Goal: Transaction & Acquisition: Purchase product/service

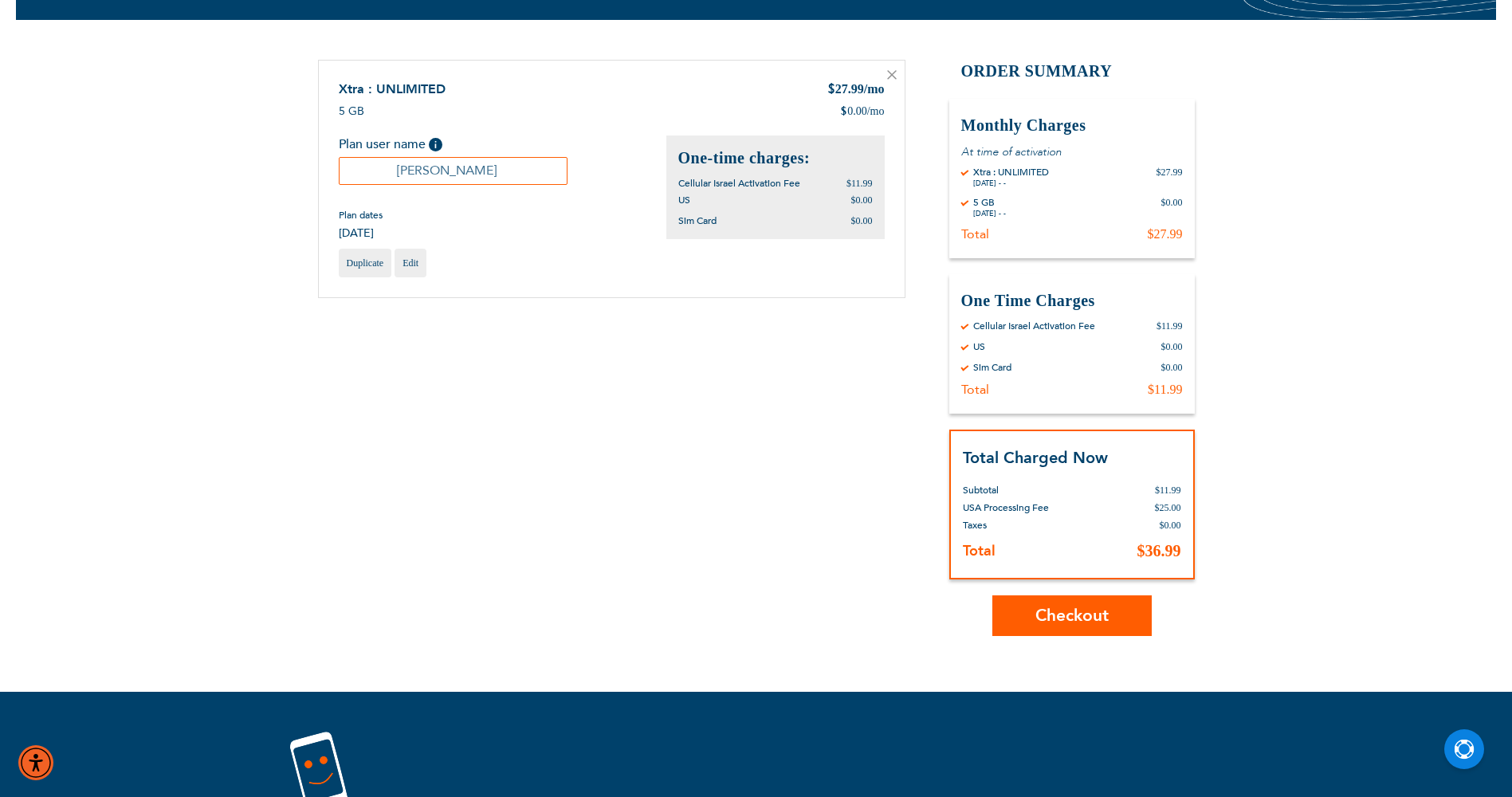
scroll to position [239, 0]
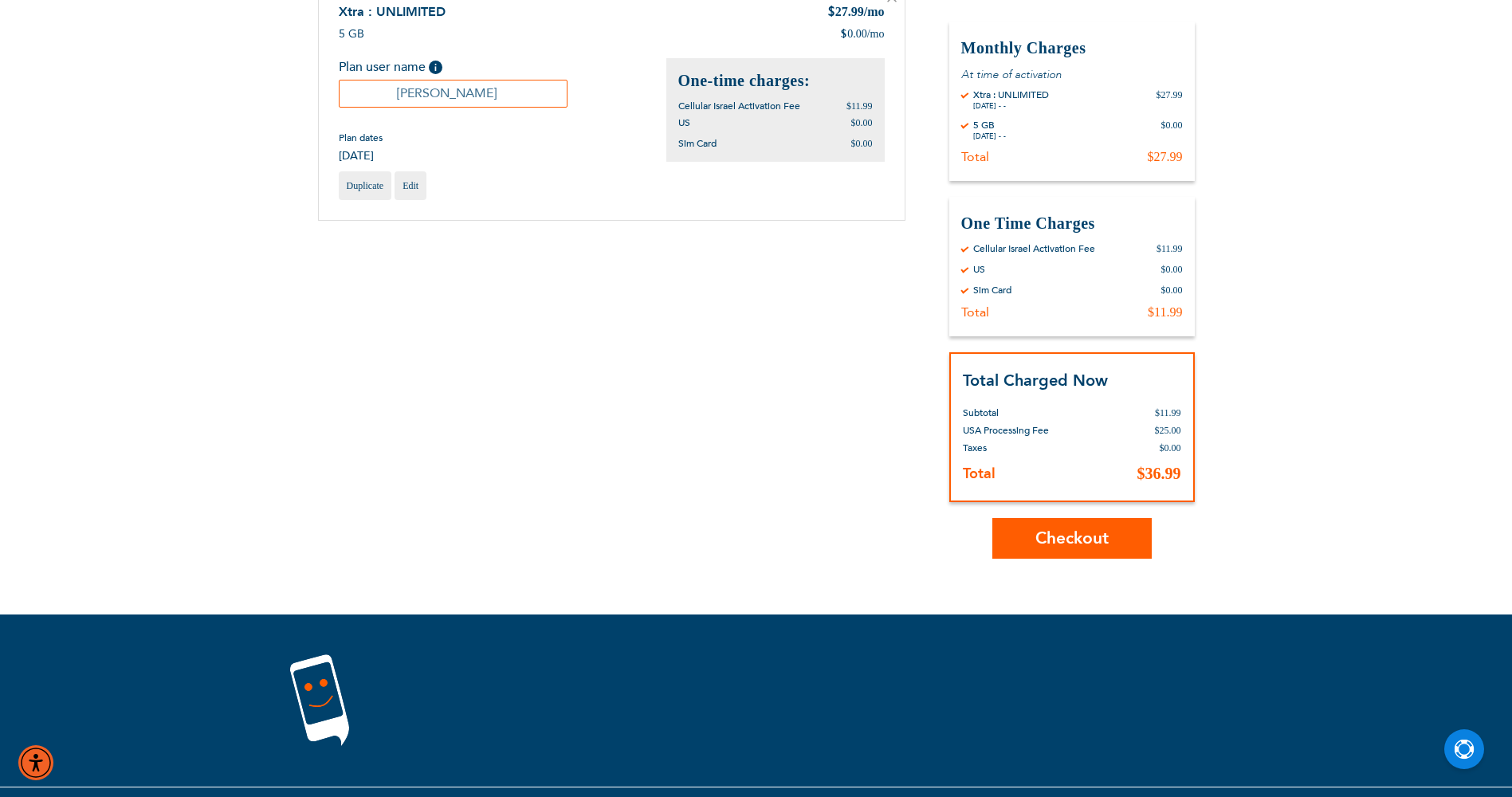
click at [1079, 524] on button "Checkout" at bounding box center [1072, 539] width 159 height 41
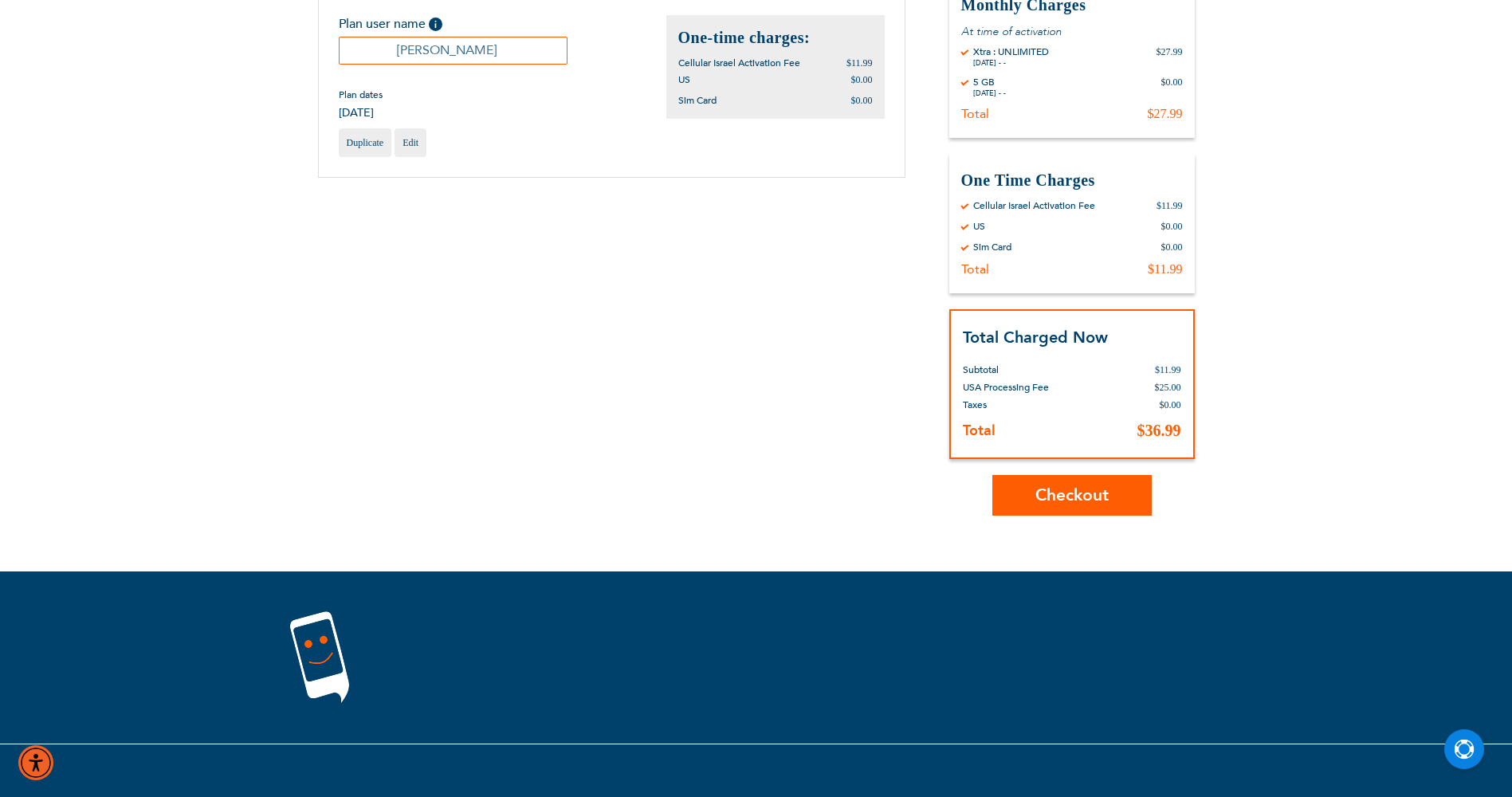
scroll to position [310, 0]
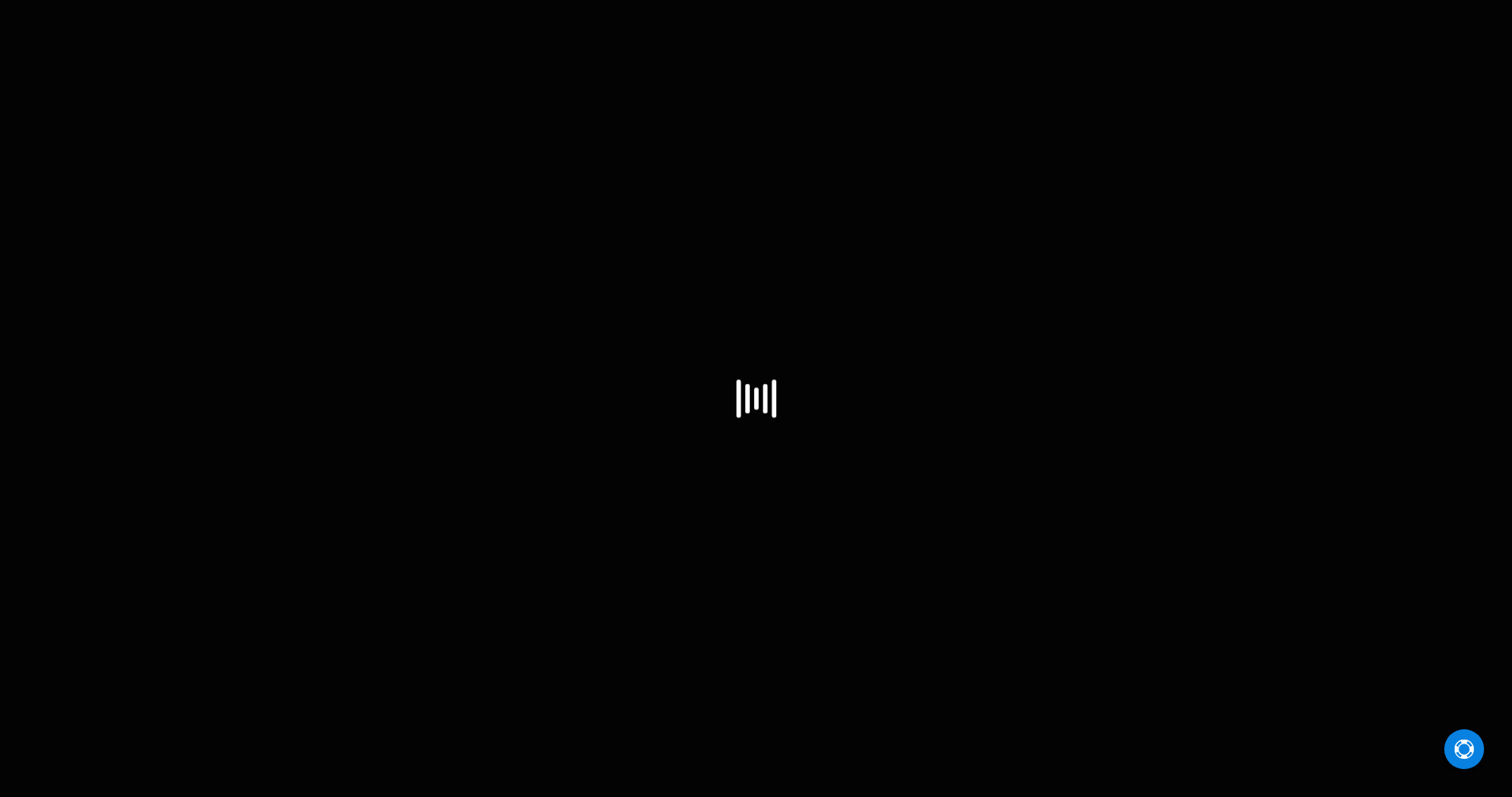
select select "US"
select select "43"
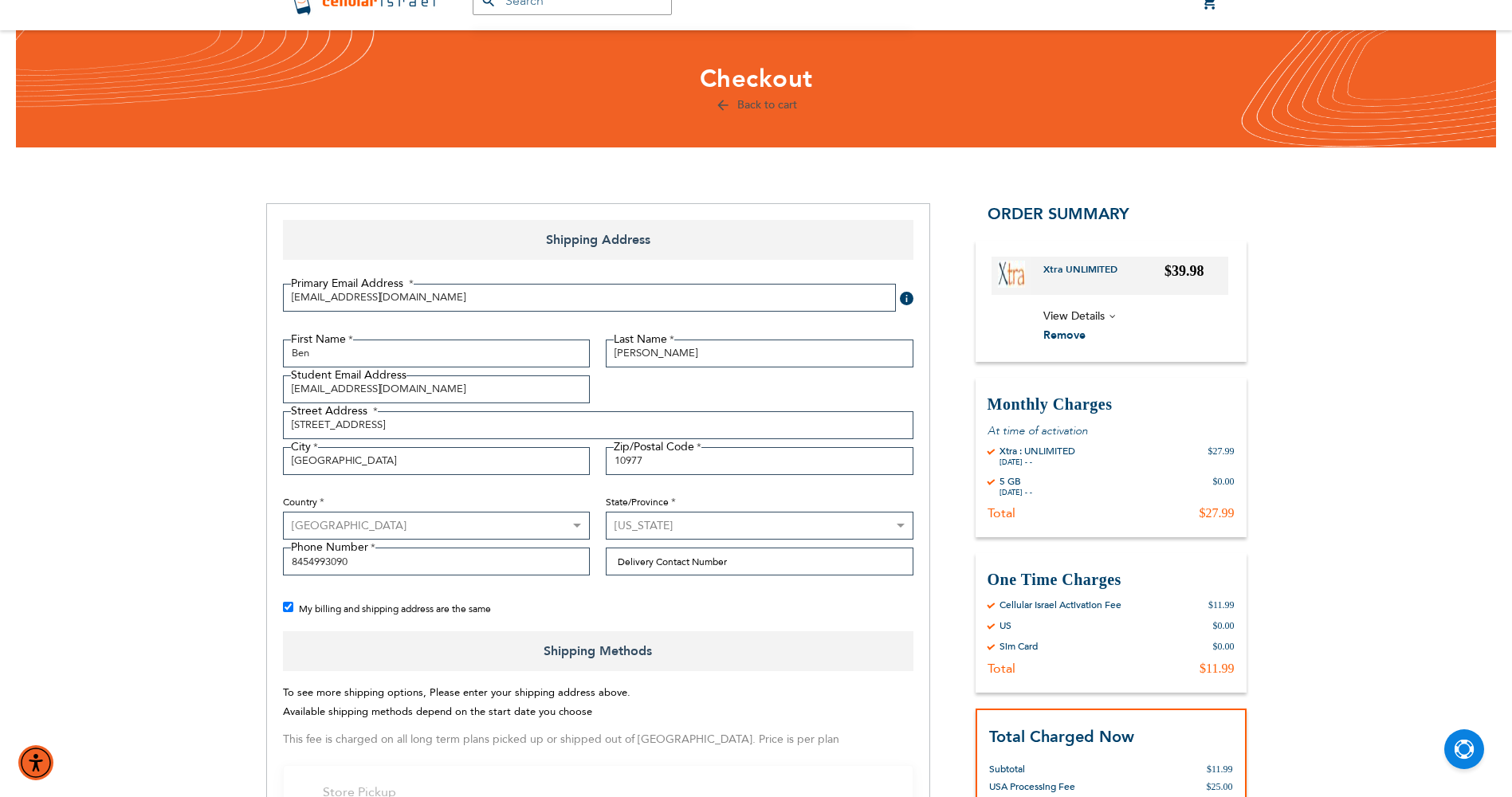
scroll to position [80, 0]
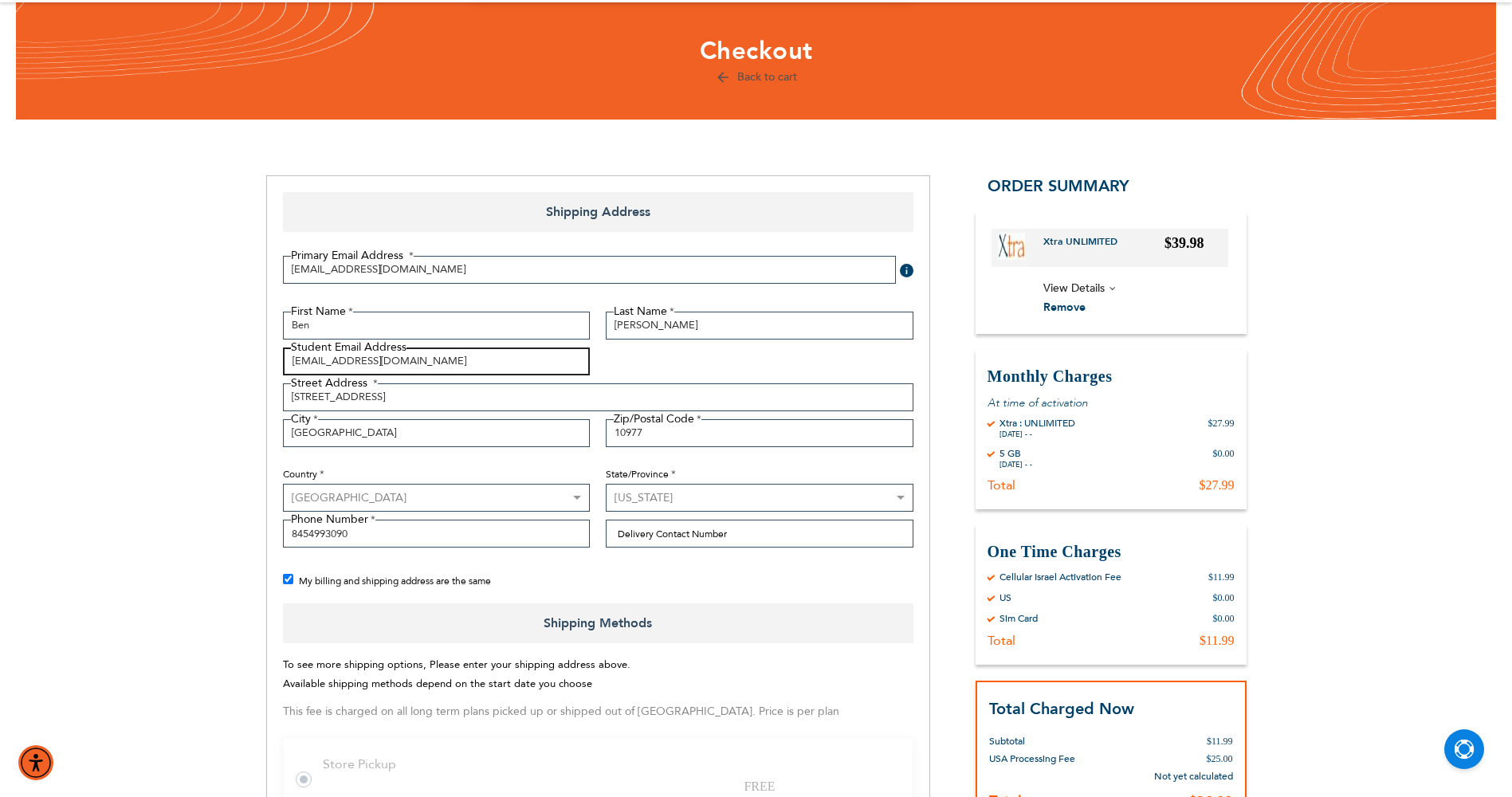
click at [433, 359] on input "buddy@gogreenlogistics.com" at bounding box center [436, 362] width 308 height 28
type input "b"
type input "benlichter36@gmail.com"
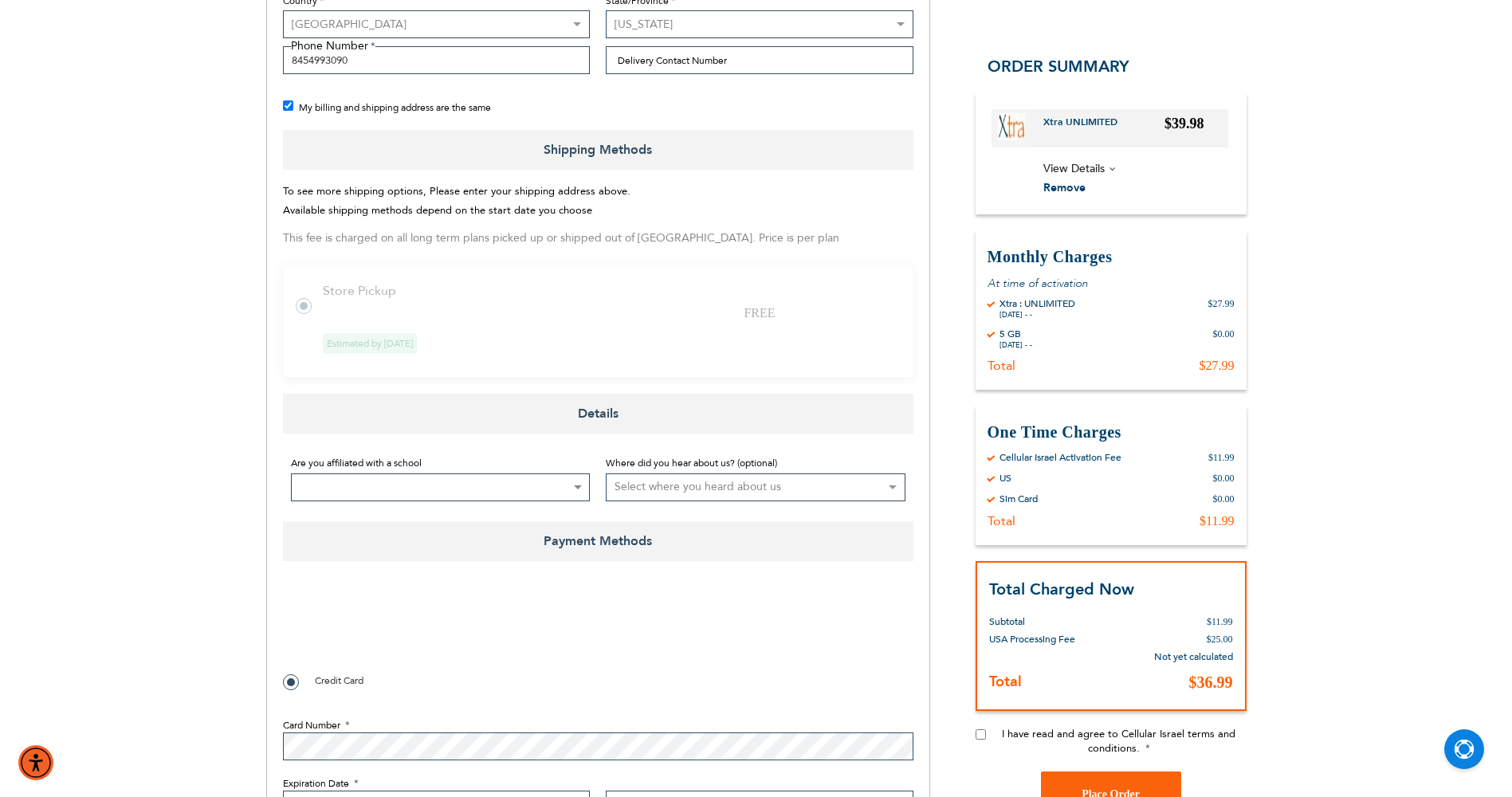
scroll to position [717, 0]
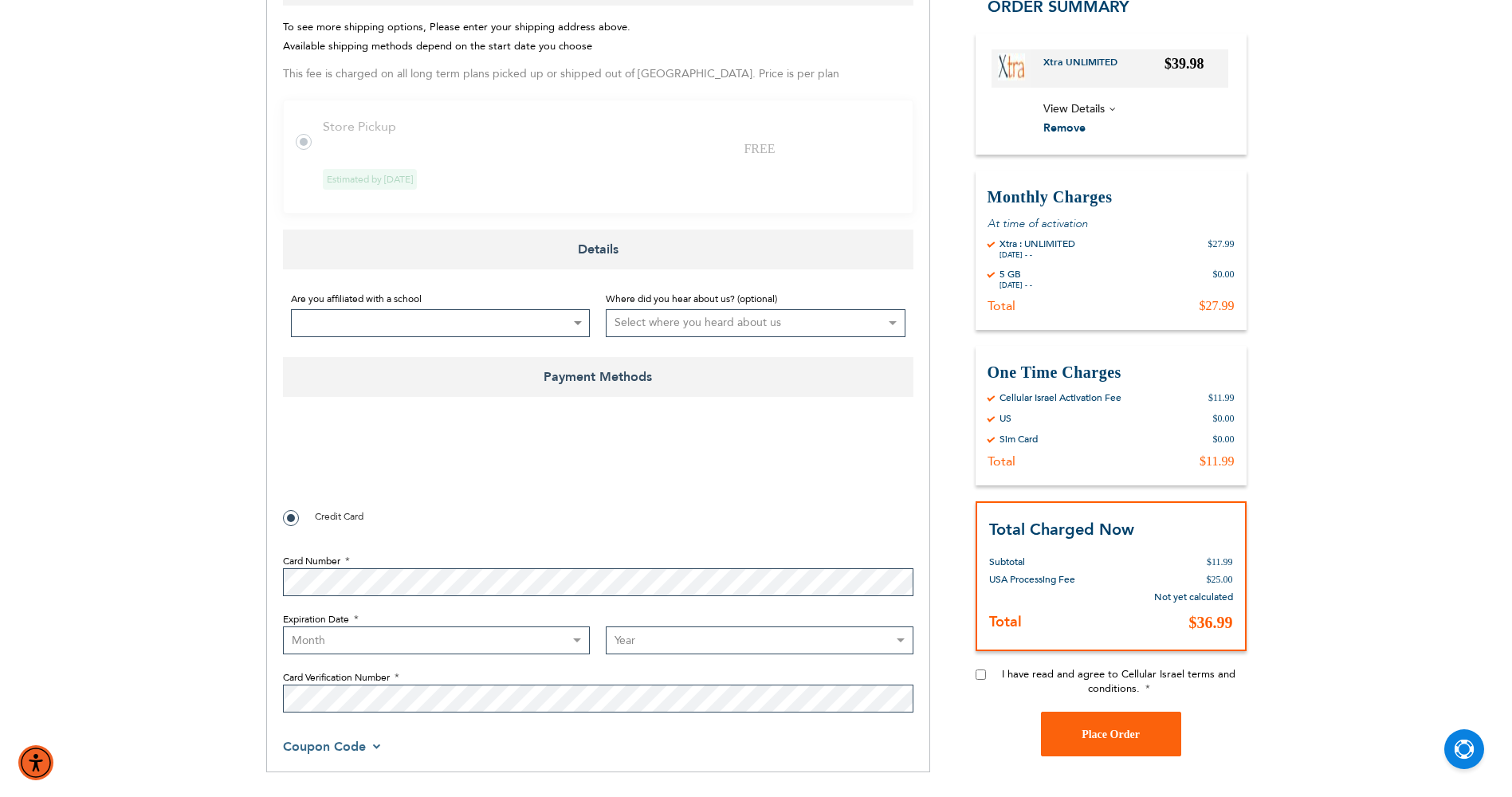
click at [462, 339] on fieldset "Are you affiliated with a school Not Affiliated with a School Aderes Hatorah Ad…" at bounding box center [598, 313] width 631 height 64
click at [456, 318] on span at bounding box center [441, 323] width 299 height 28
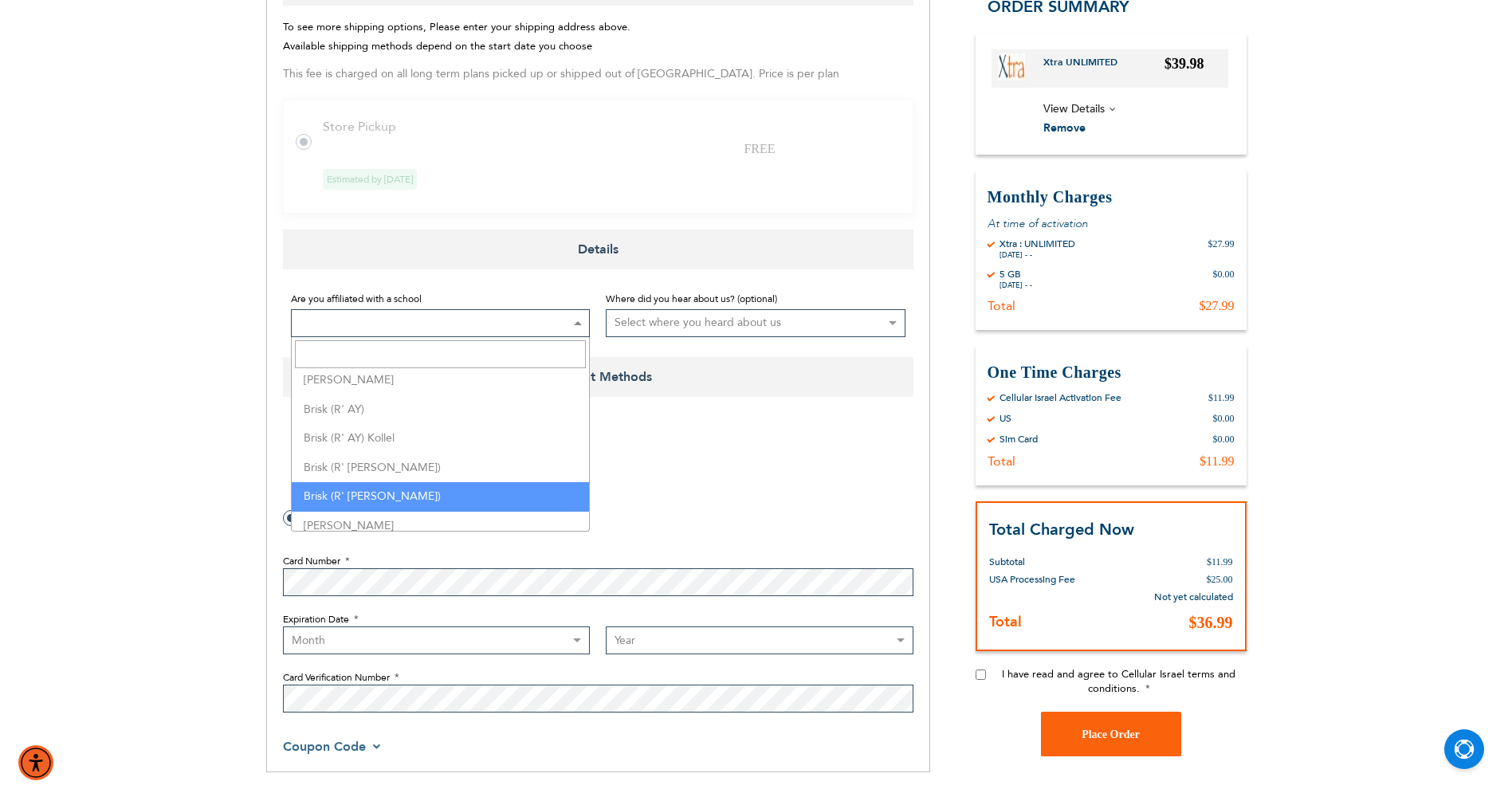
select select "186"
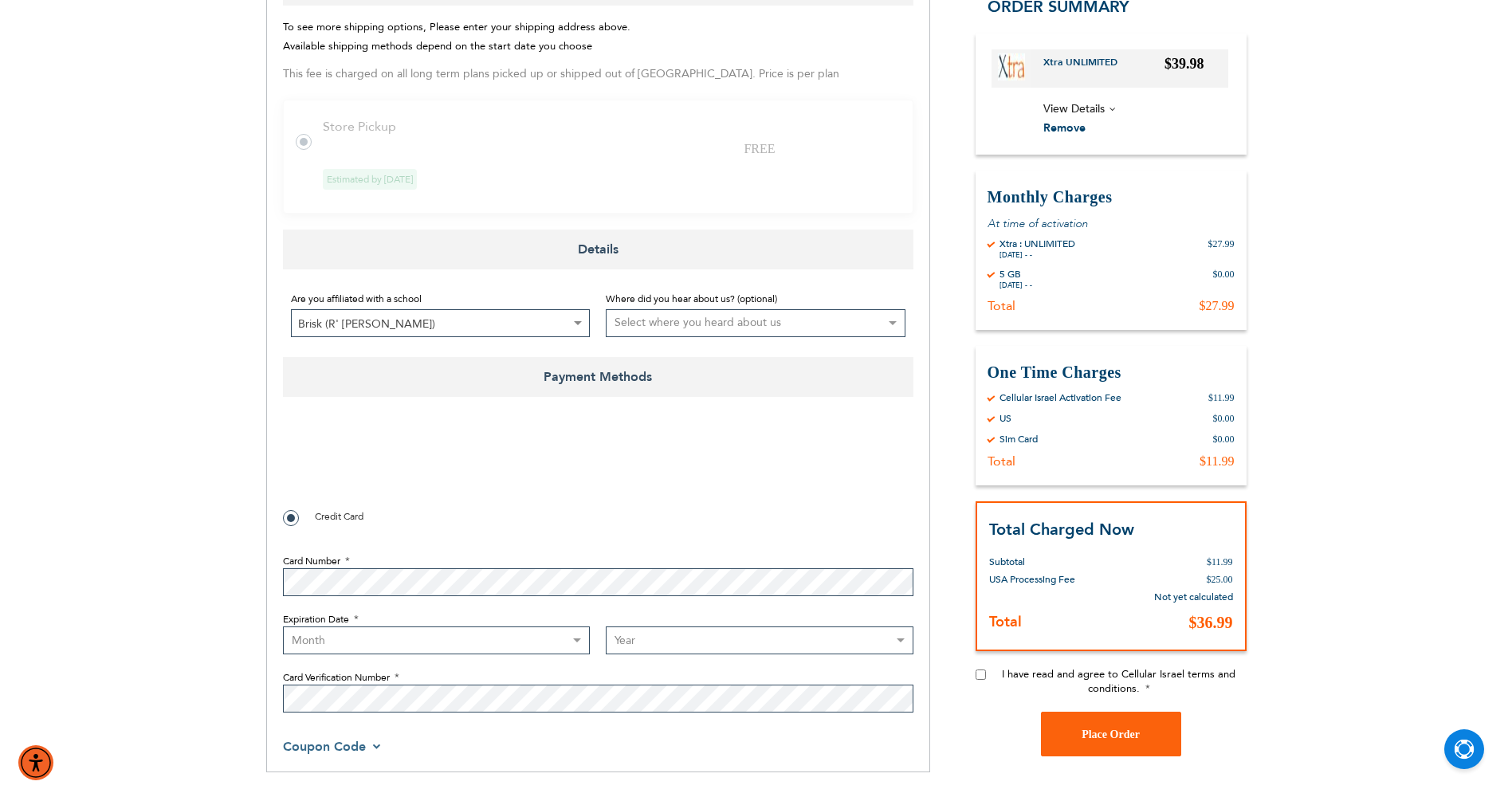
click at [714, 326] on select "Select where you heard about us Existing Customer Friend Other School/Group BP …" at bounding box center [755, 323] width 299 height 28
select select "2"
click at [605, 309] on select "Select where you heard about us Existing Customer Friend Other School/Group BP …" at bounding box center [755, 323] width 299 height 28
click at [758, 323] on select "Select where you heard about us Existing Customer Friend Other School/Group BP …" at bounding box center [755, 323] width 299 height 28
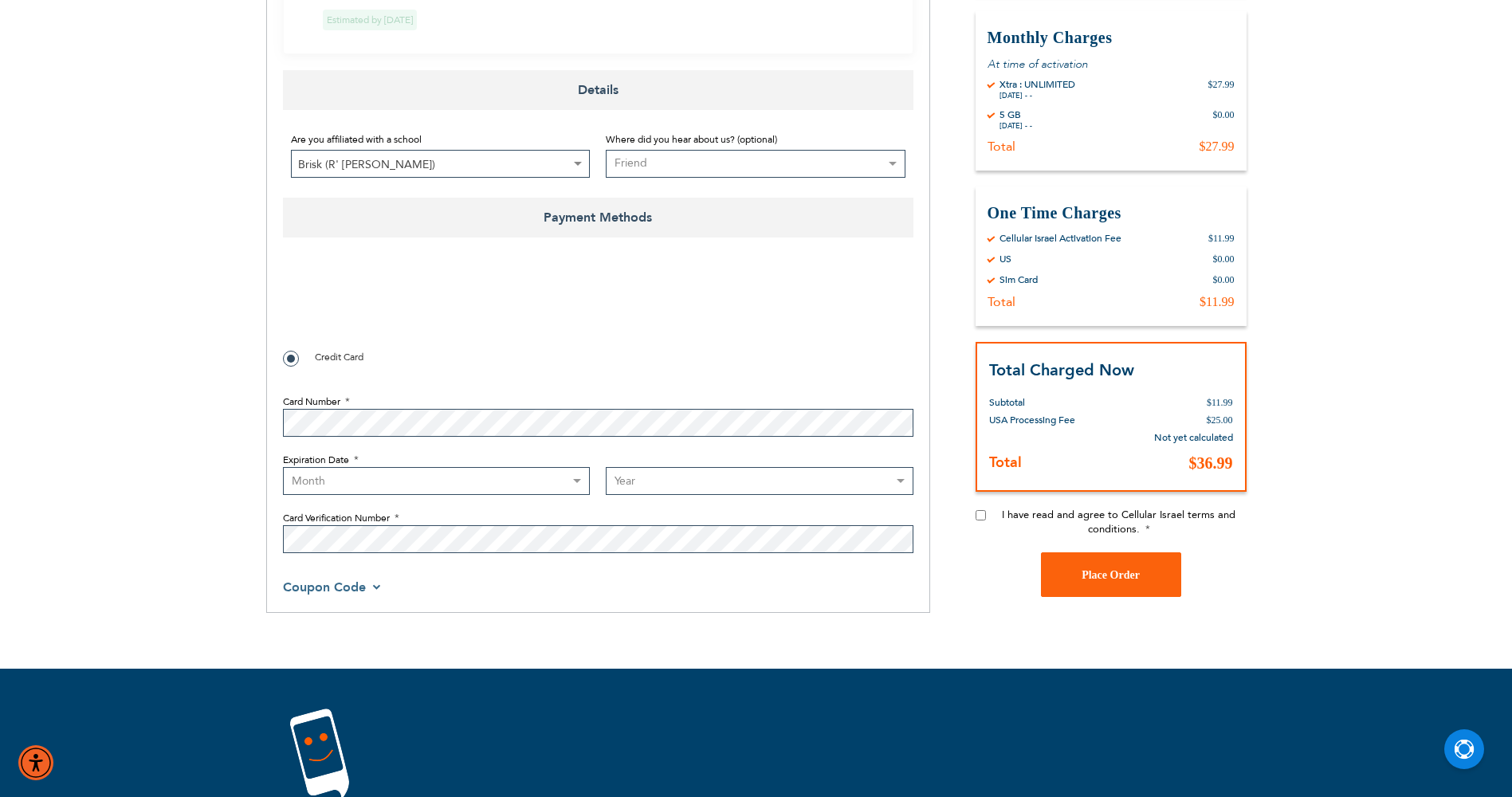
click at [136, 383] on div "Support (718) 289-0195 / 072-224-3300 Login Create Account Login Toyriffic2 BES…" at bounding box center [756, 22] width 1512 height 1798
checkbox input "true"
select select "3"
select select "2028"
click at [975, 514] on input "I have read and agree to Cellular Israel terms and conditions." at bounding box center [980, 515] width 11 height 11
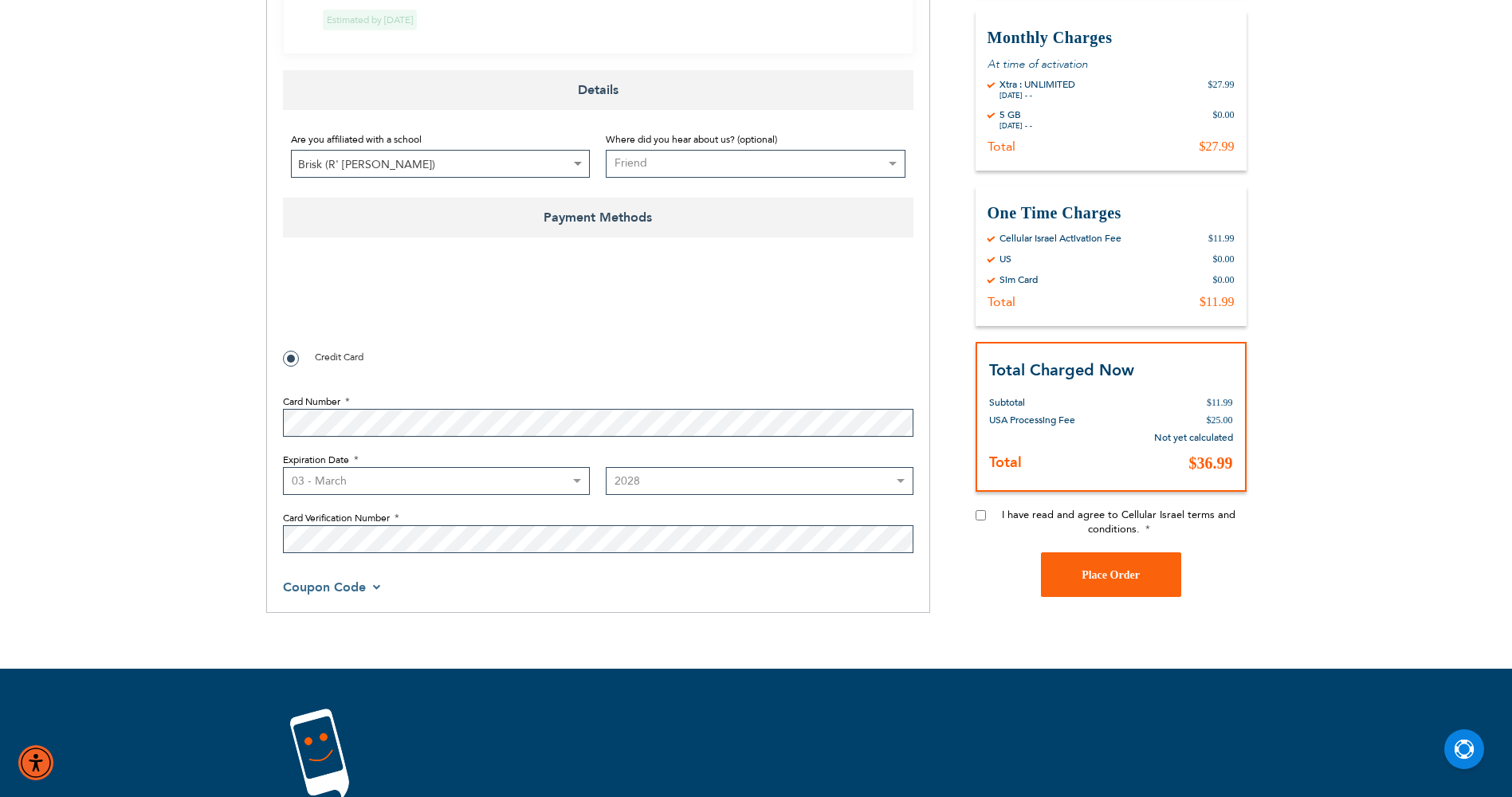
checkbox input "true"
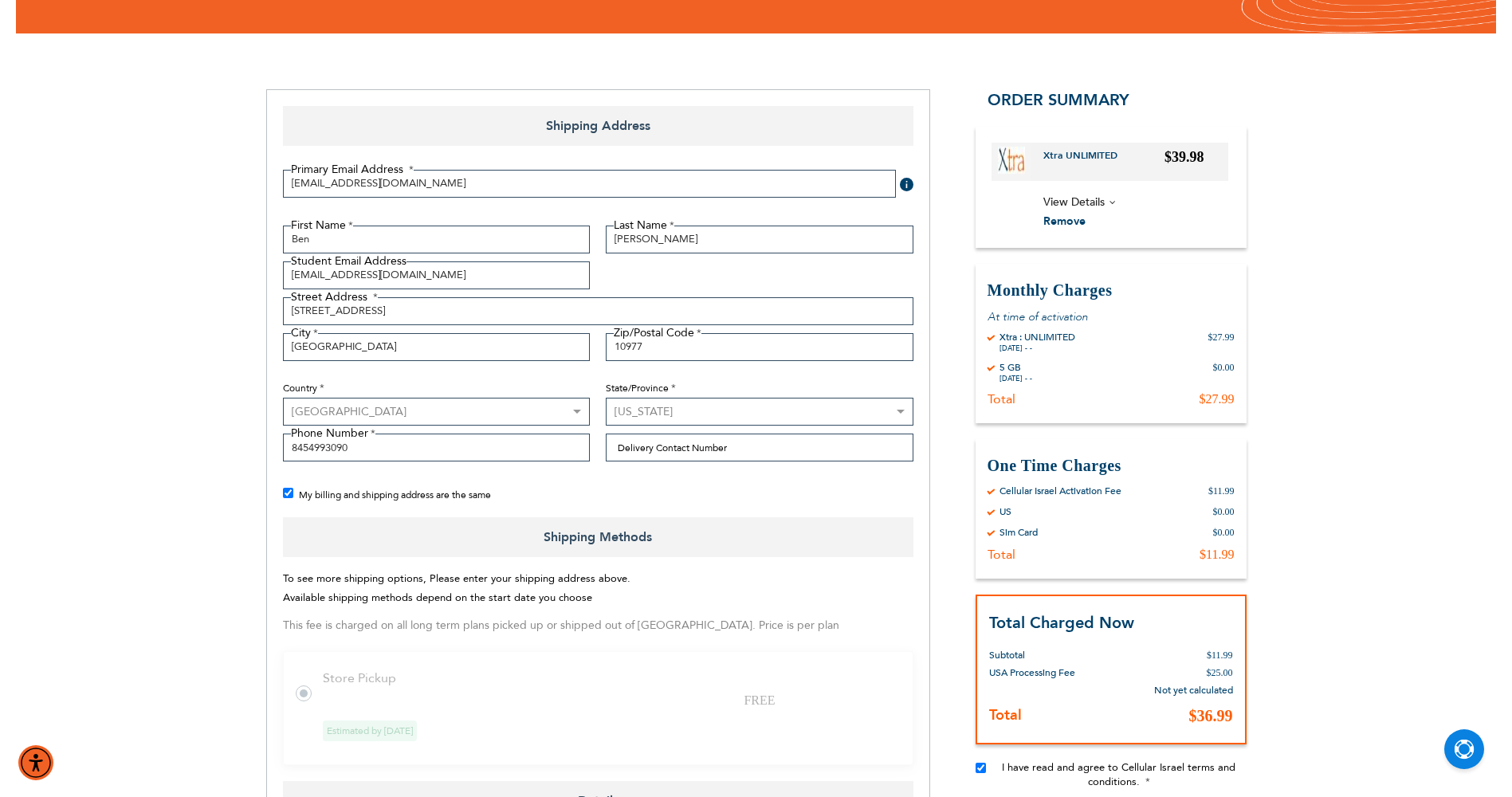
scroll to position [159, 0]
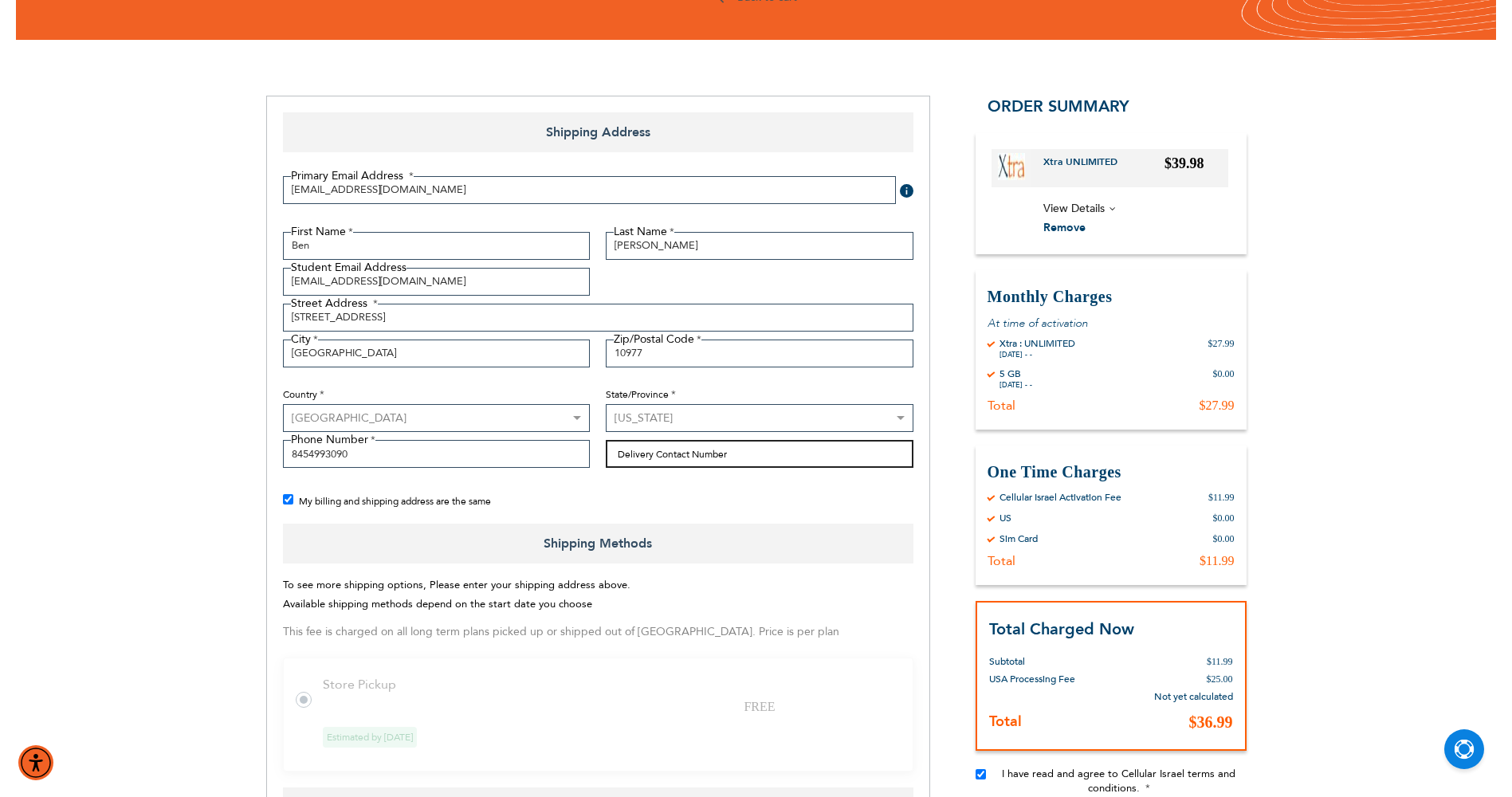
click at [763, 446] on input "Delivery Contact Number" at bounding box center [759, 453] width 308 height 28
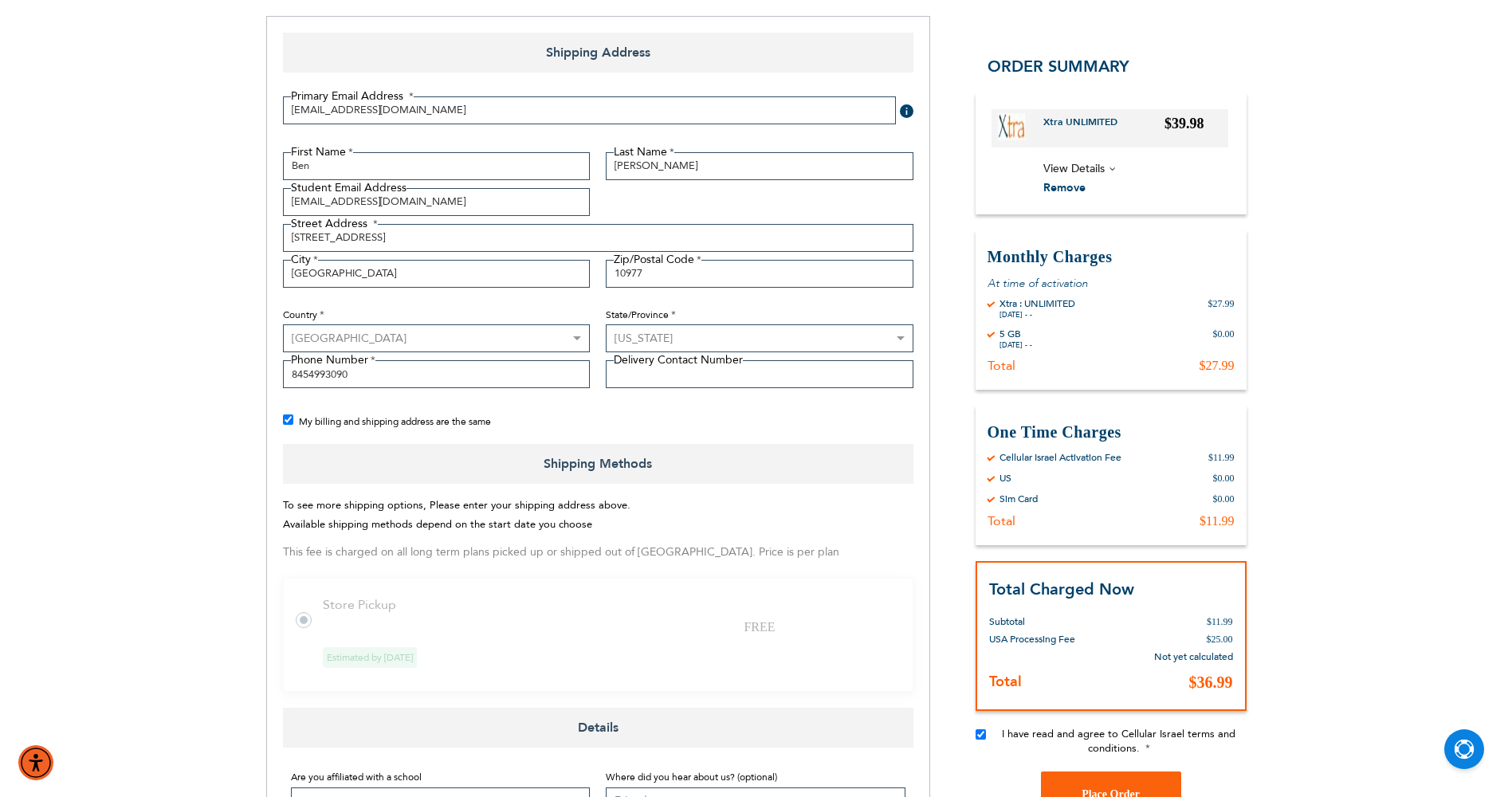
click at [75, 521] on div "Support (718) 289-0195 / 072-224-3300 Login Create Account Login Toyriffic2 BES…" at bounding box center [756, 659] width 1512 height 1798
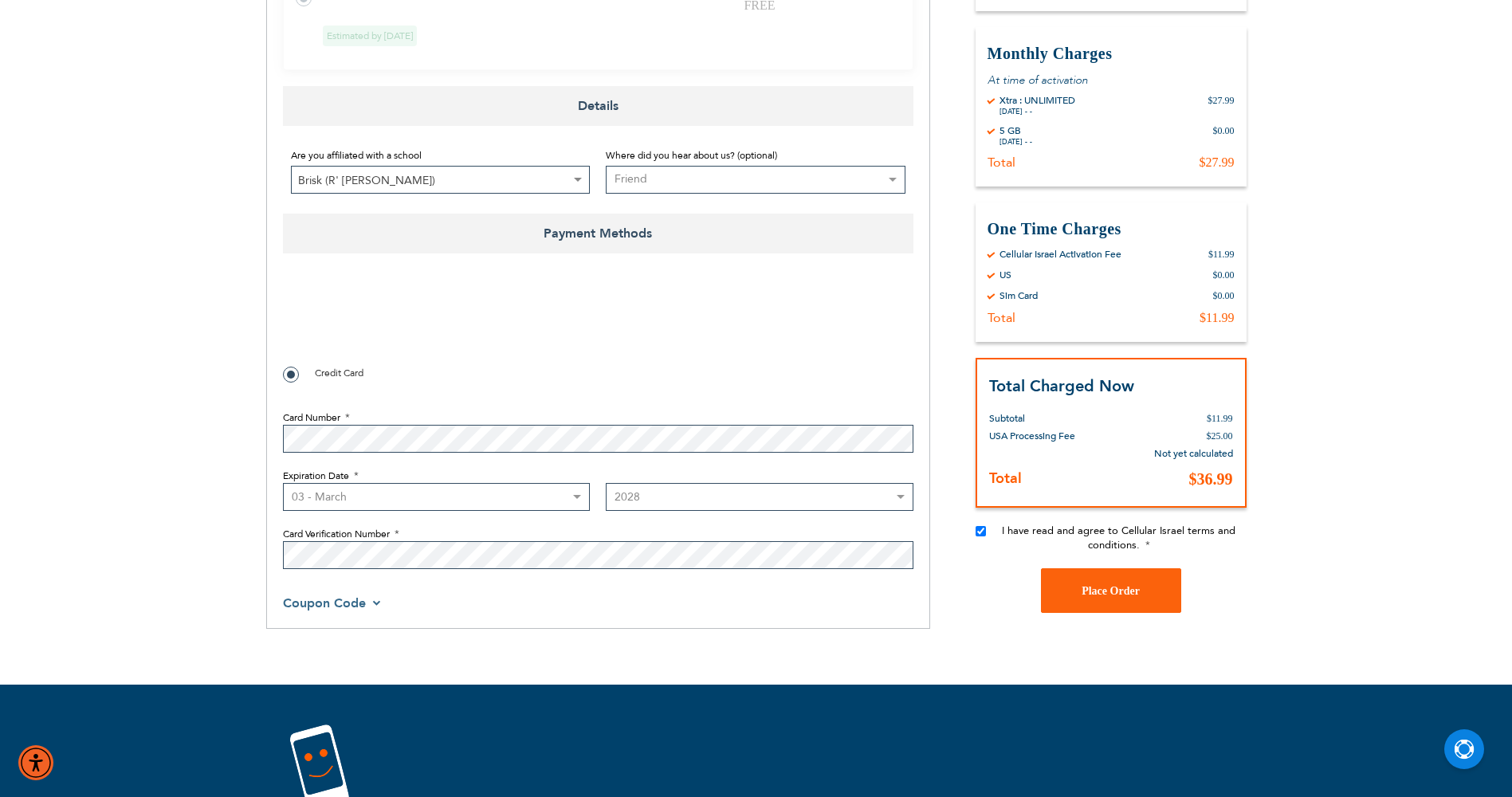
scroll to position [877, 0]
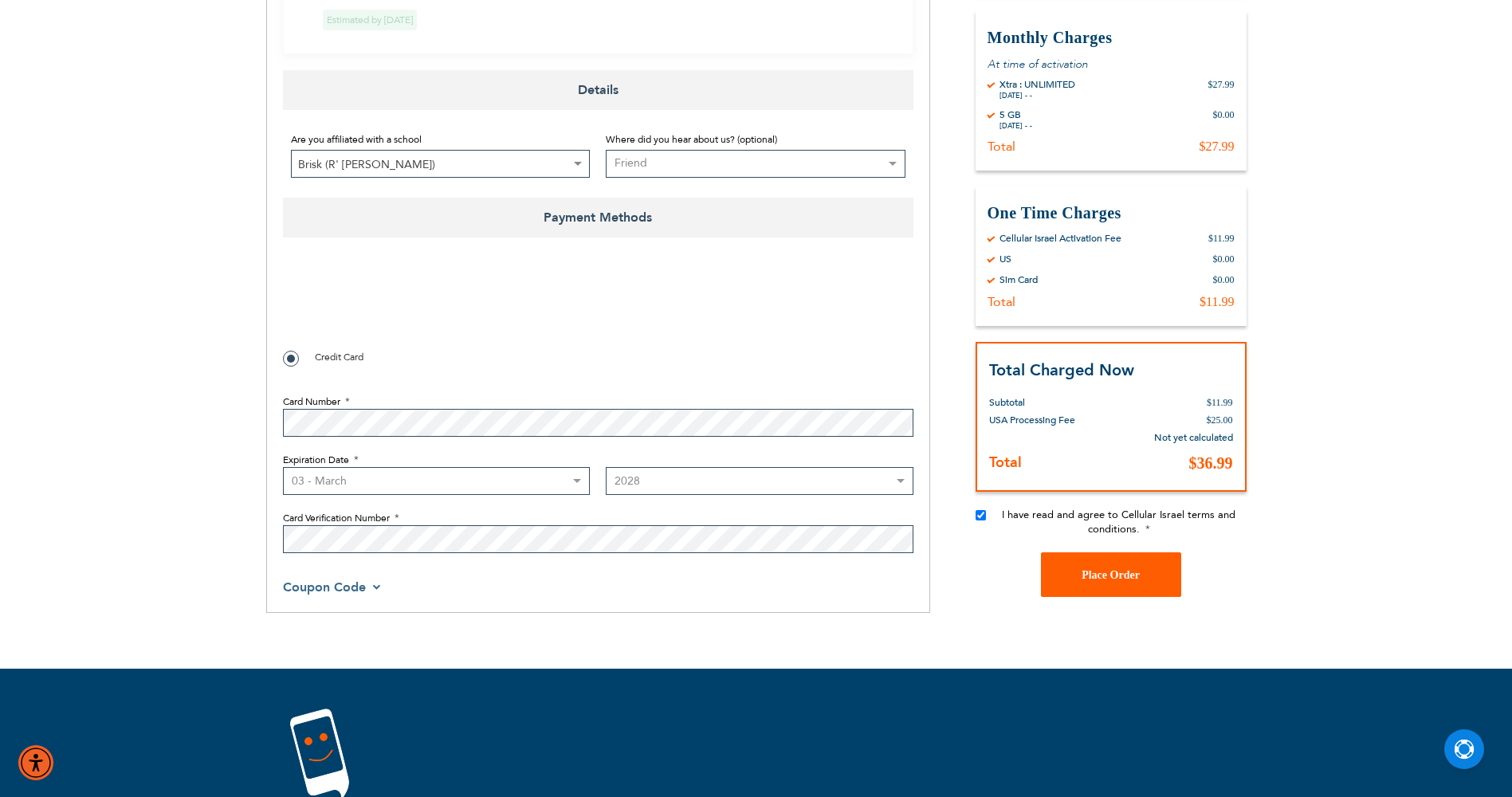
click at [1062, 560] on button "Place Order" at bounding box center [1111, 574] width 140 height 44
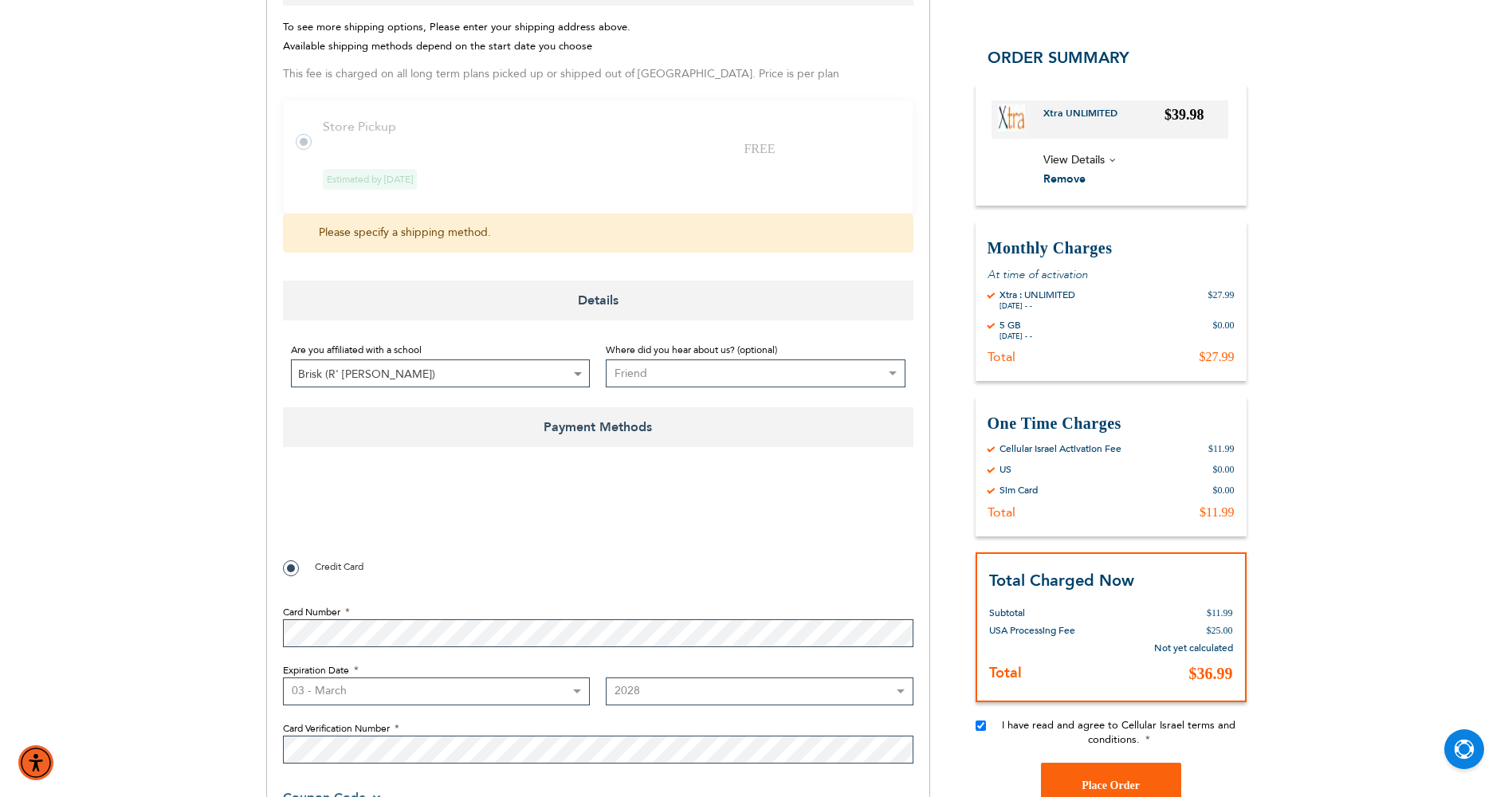
click at [309, 132] on label at bounding box center [311, 132] width 32 height 0
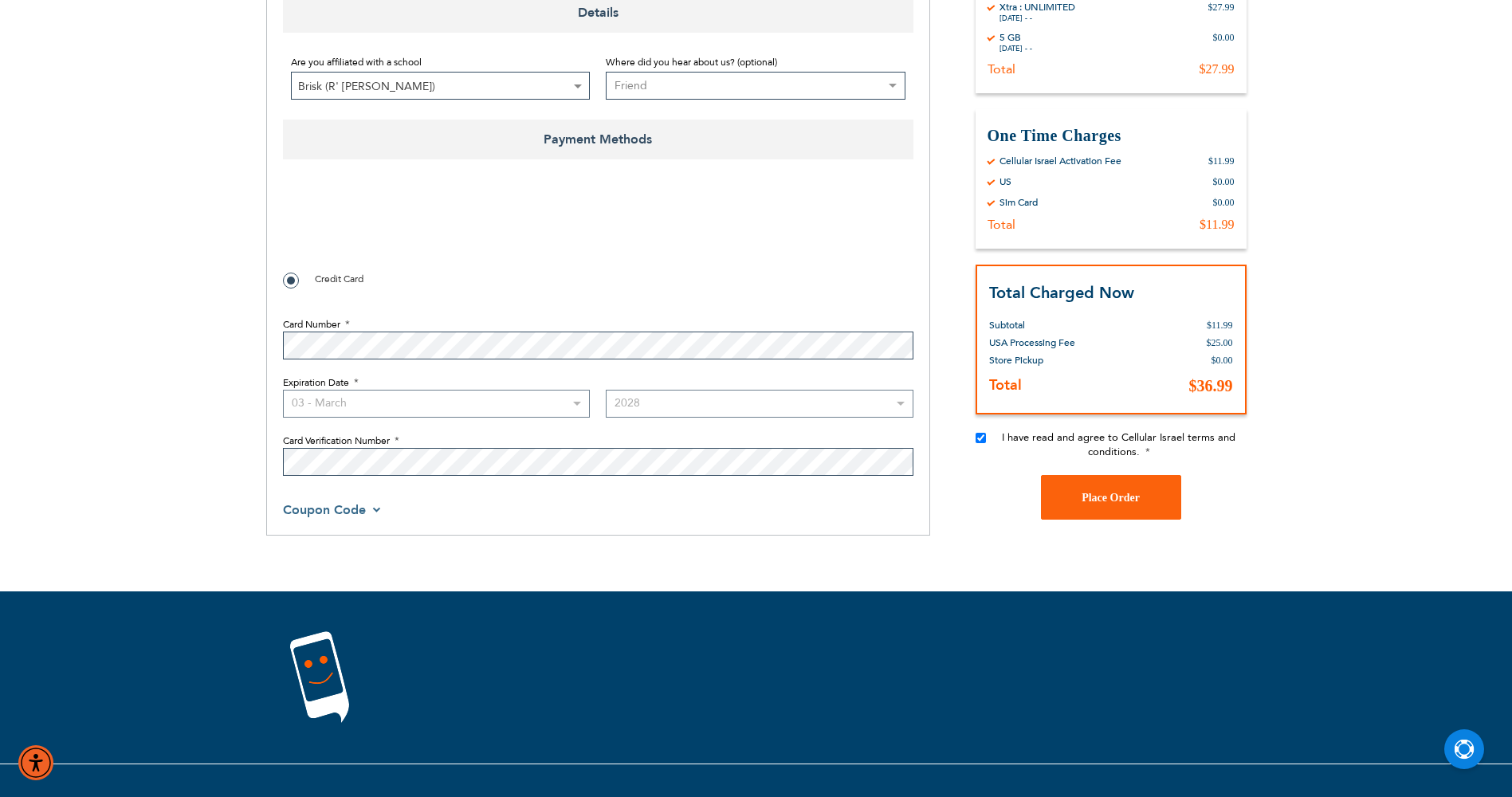
scroll to position [920, 0]
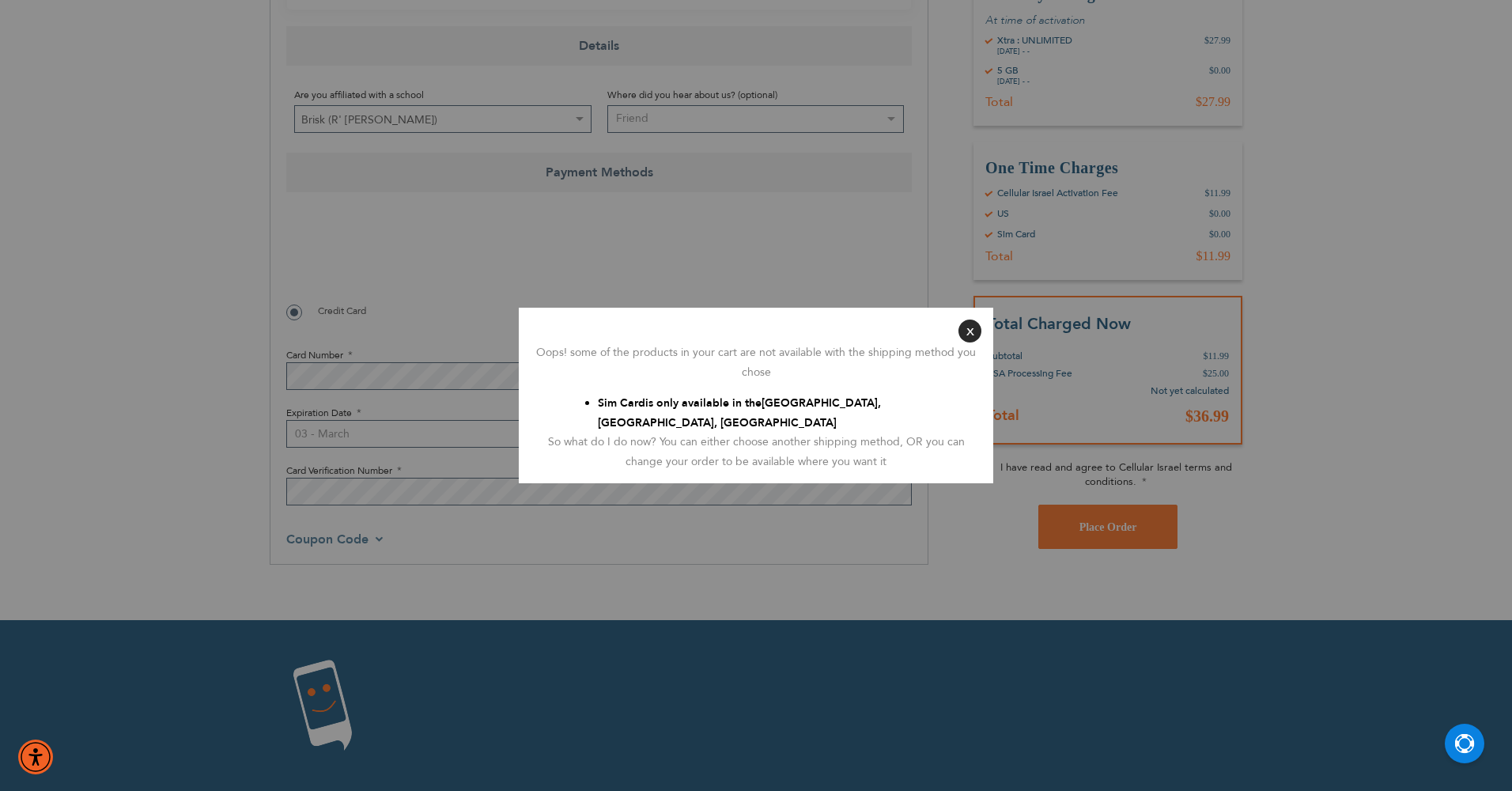
click at [961, 334] on button "Close" at bounding box center [970, 331] width 23 height 23
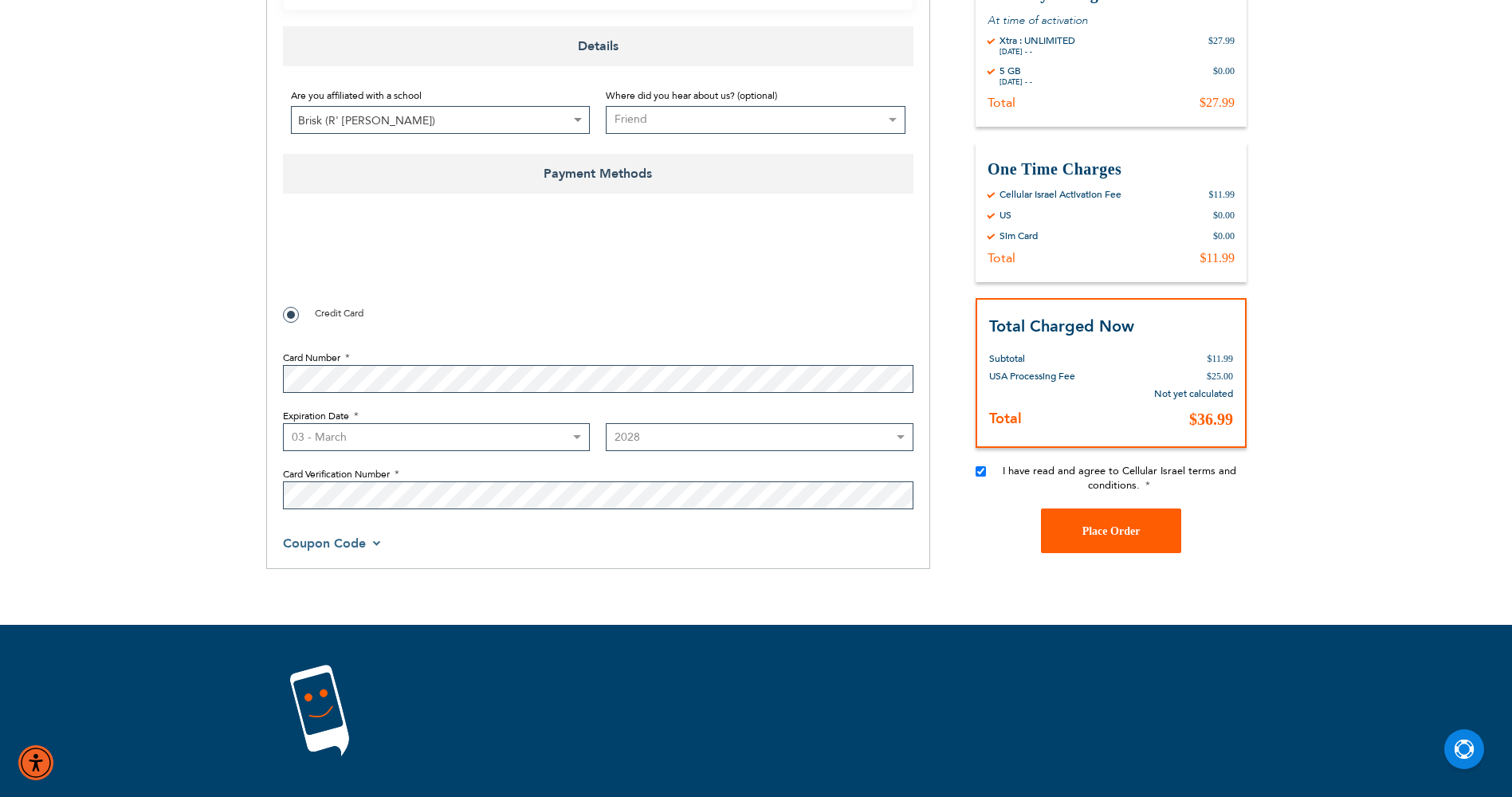
click at [1099, 521] on button "Place Order" at bounding box center [1111, 531] width 140 height 44
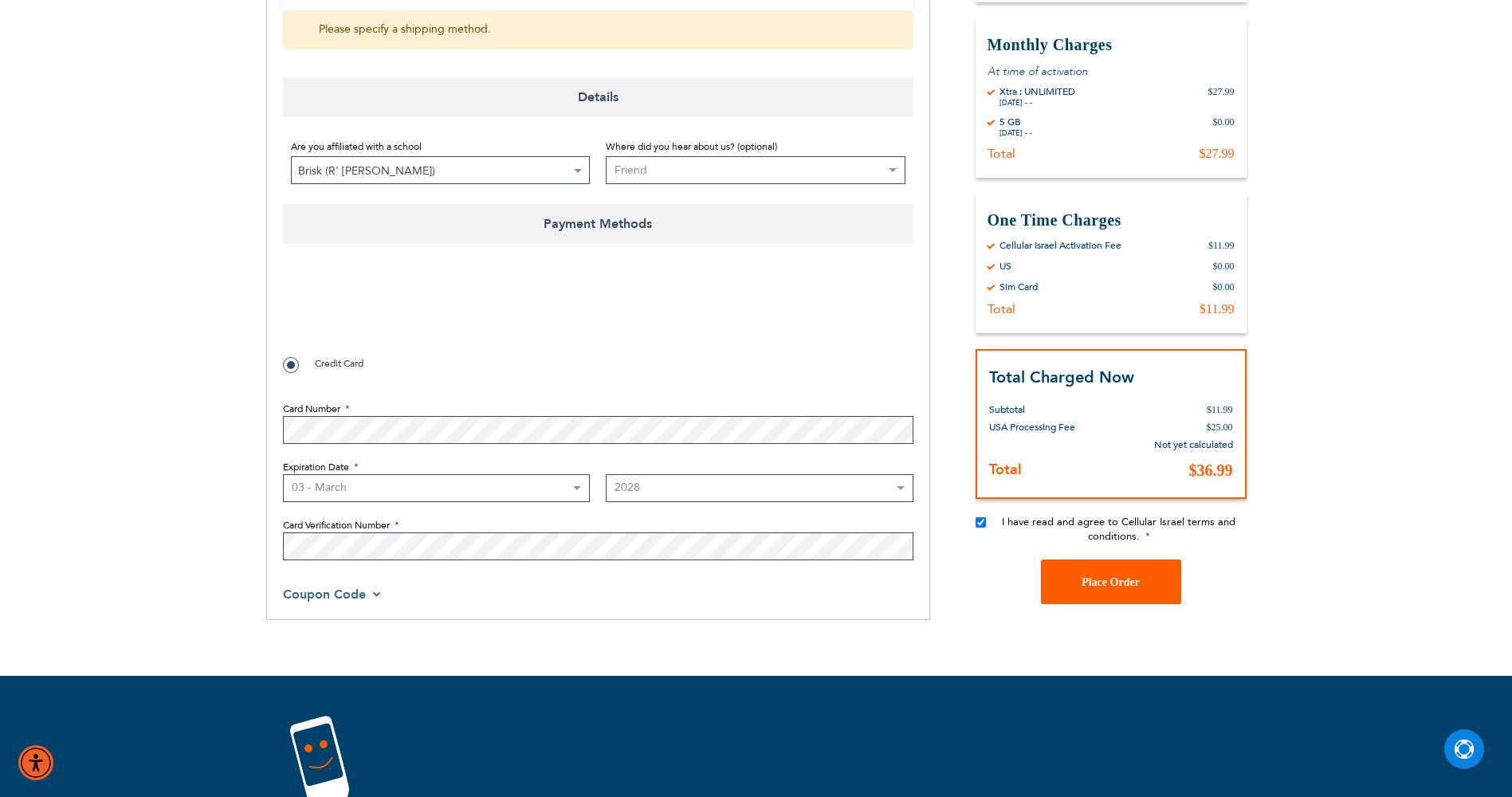
click at [1088, 572] on button "Place Order" at bounding box center [1111, 581] width 140 height 44
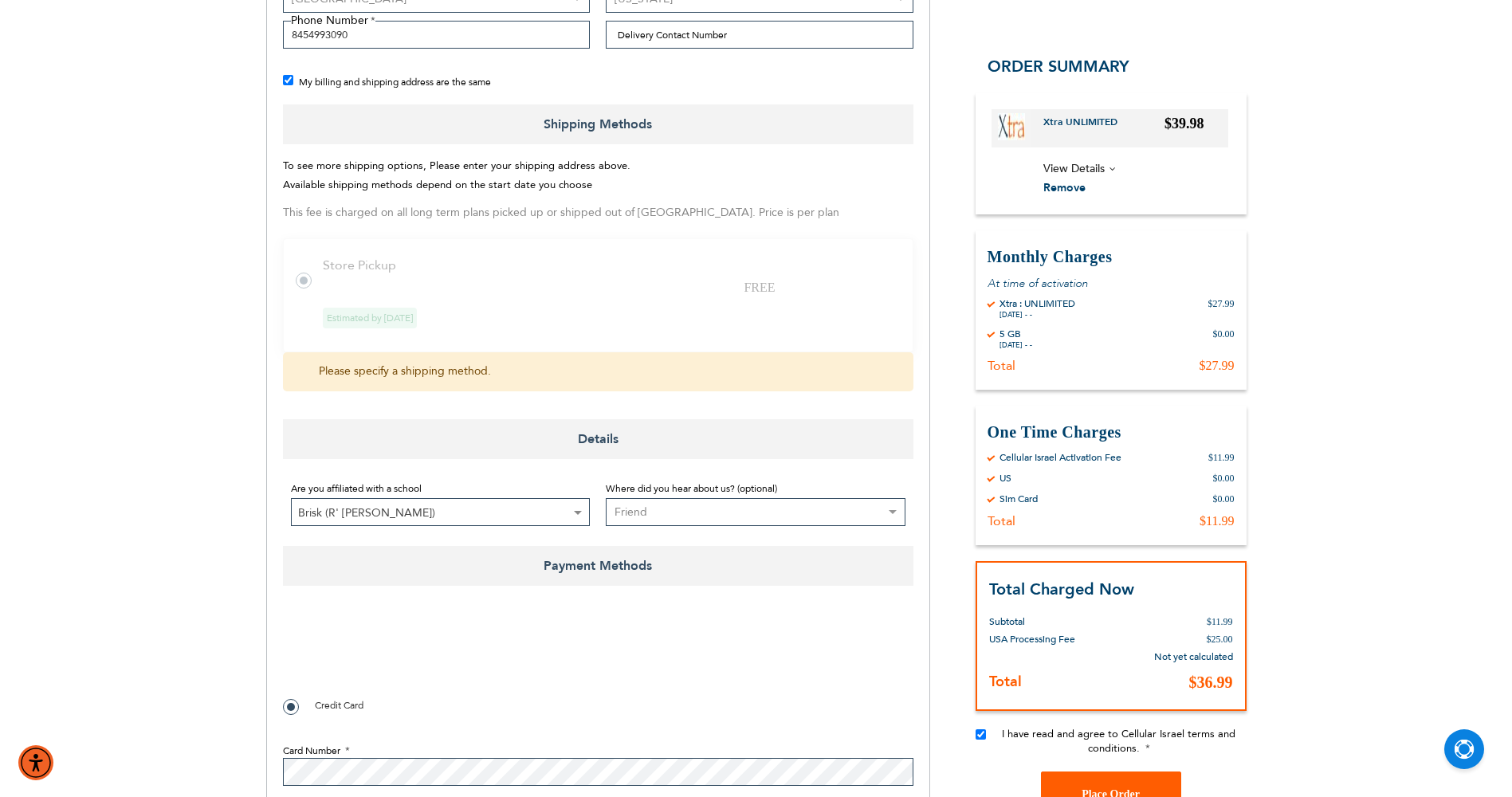
scroll to position [521, 0]
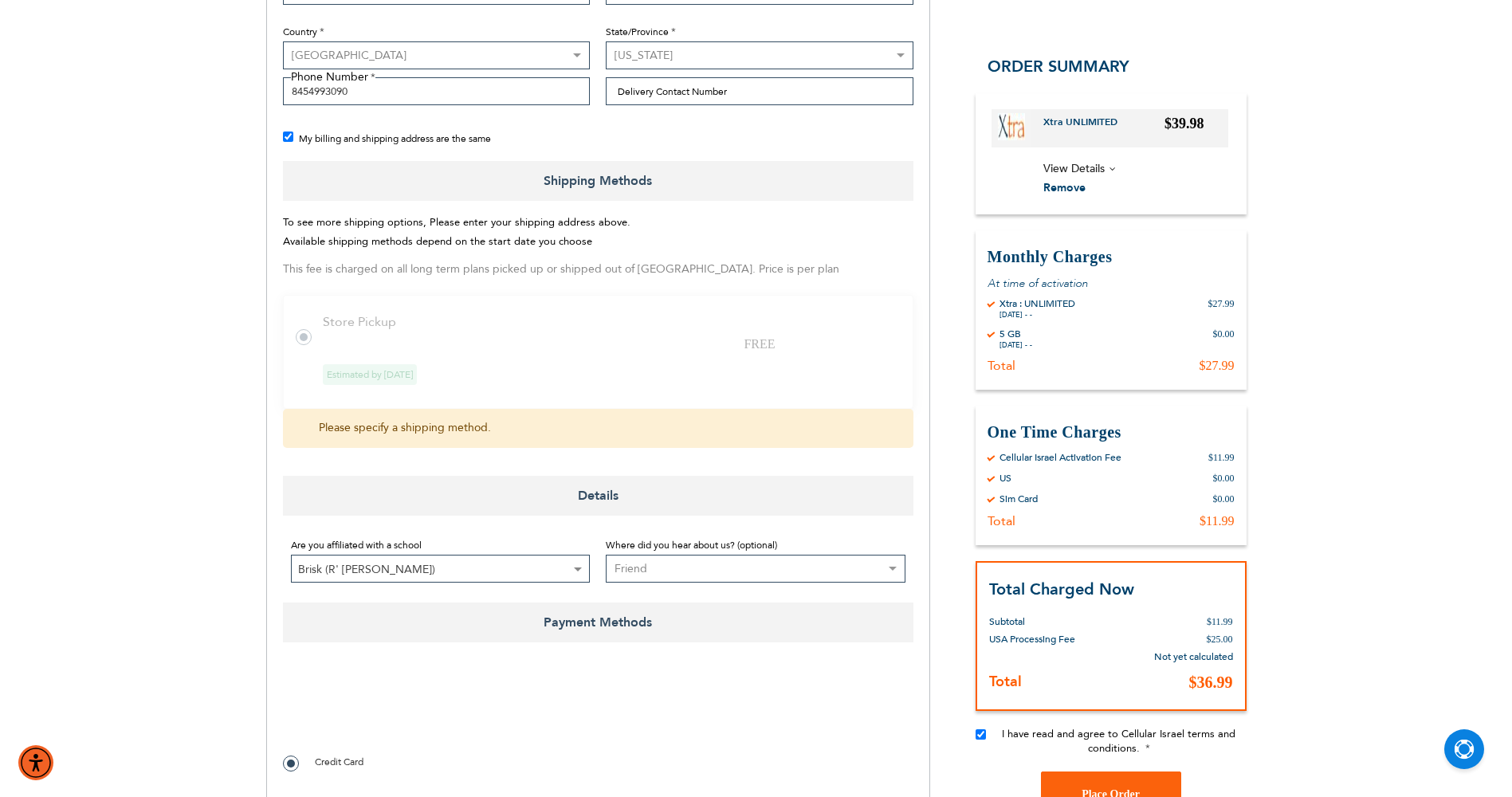
click at [303, 327] on label at bounding box center [311, 327] width 32 height 0
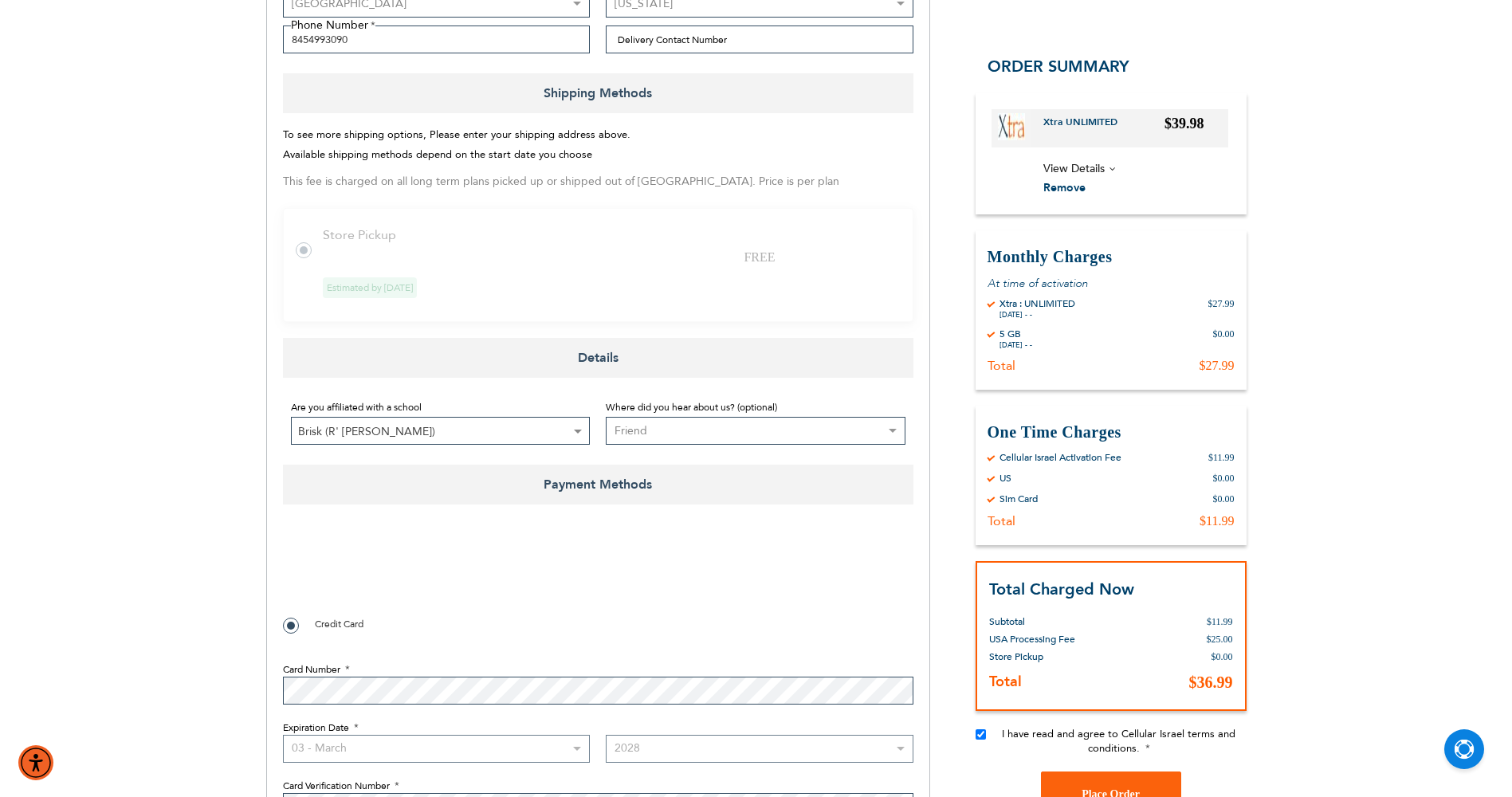
scroll to position [602, 0]
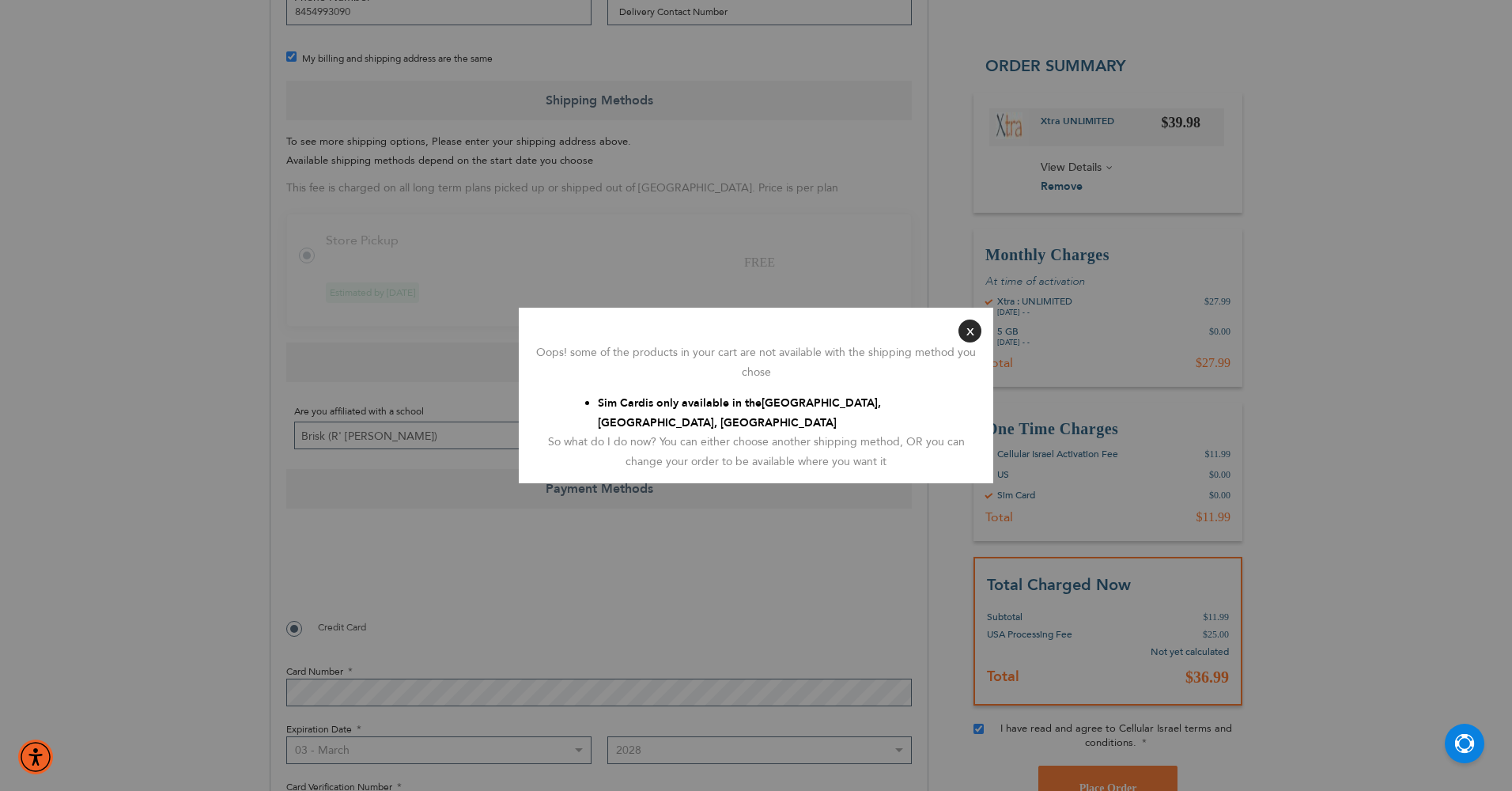
checkbox input "false"
click at [977, 331] on button "Close" at bounding box center [970, 331] width 23 height 23
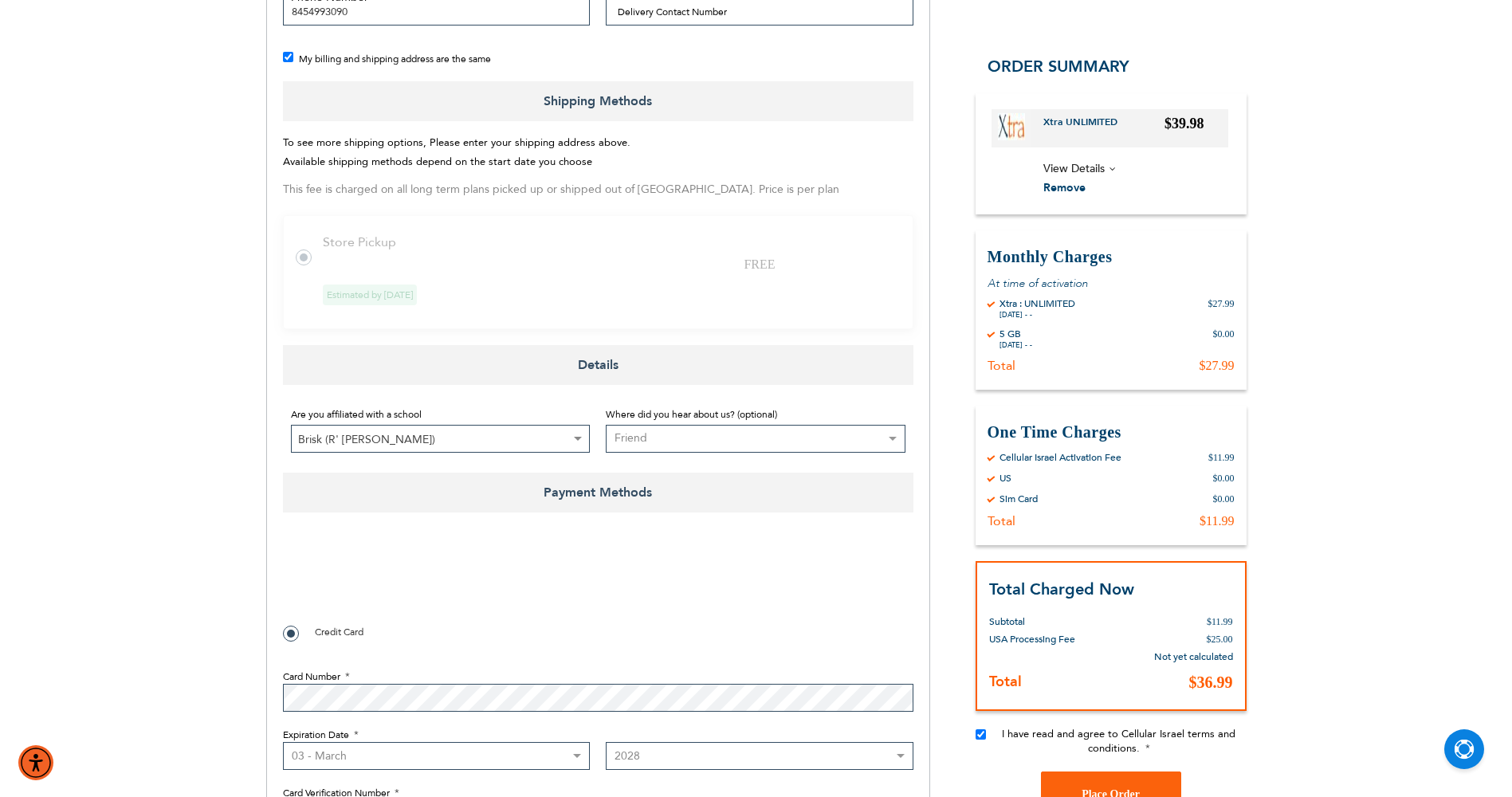
scroll to position [761, 0]
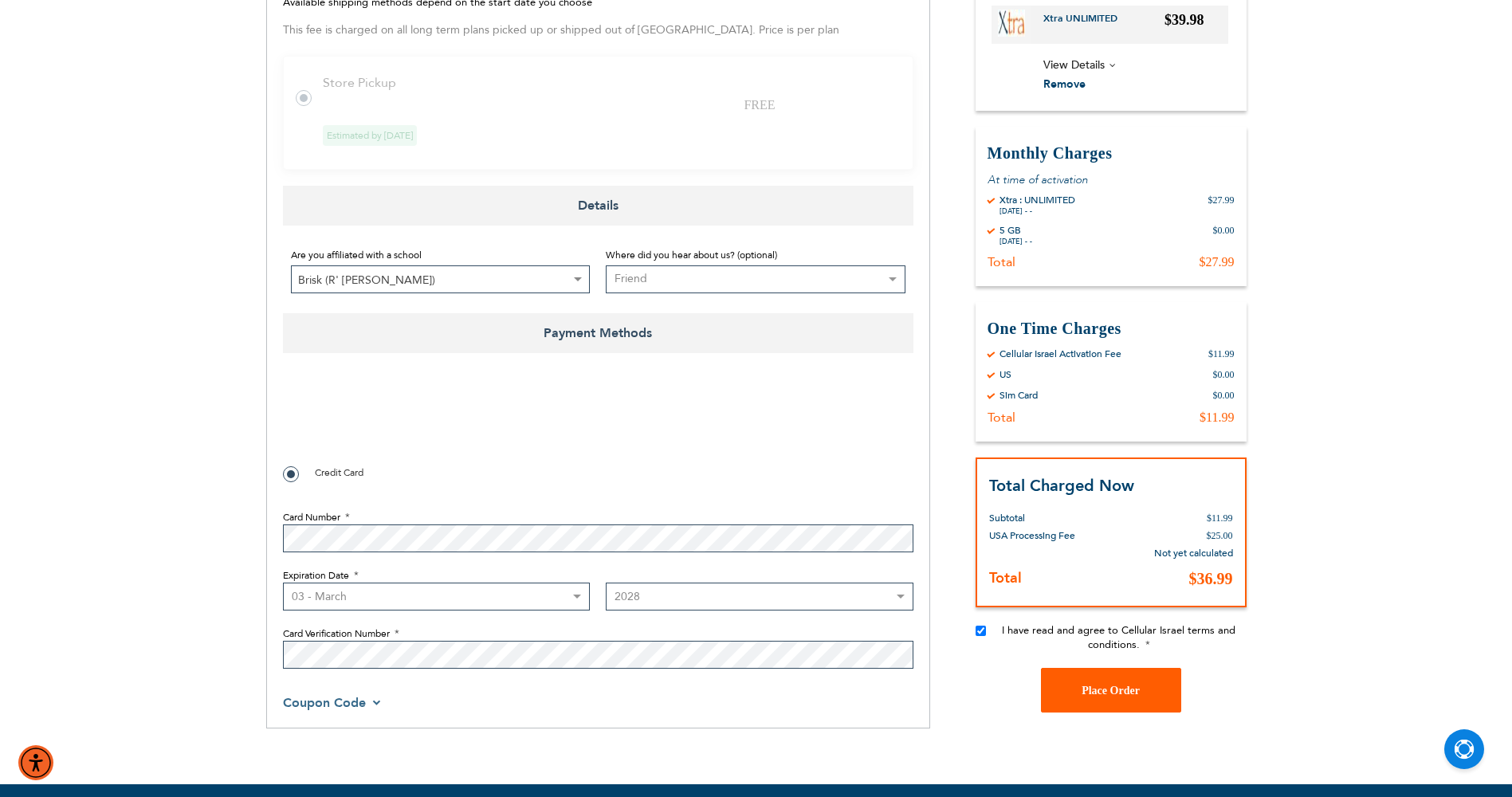
click at [1083, 691] on span "Place Order" at bounding box center [1111, 690] width 58 height 12
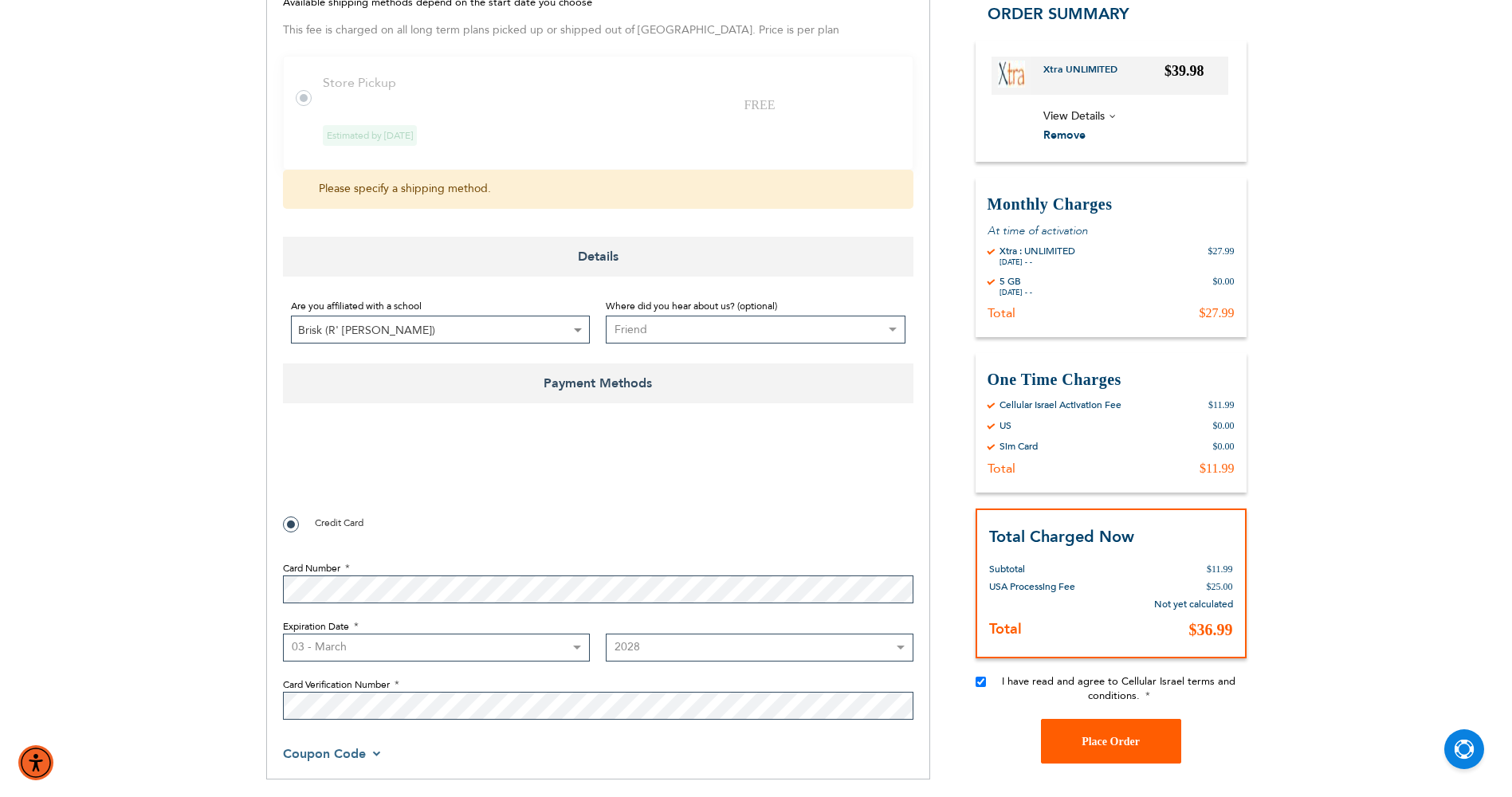
click at [1107, 718] on button "Place Order" at bounding box center [1111, 740] width 140 height 44
click at [1105, 728] on button "Place Order" at bounding box center [1111, 740] width 140 height 44
click at [1104, 728] on button "Place Order" at bounding box center [1111, 740] width 140 height 44
click at [1103, 728] on button "Place Order" at bounding box center [1111, 740] width 140 height 44
click at [1102, 727] on button "Place Order" at bounding box center [1111, 740] width 140 height 44
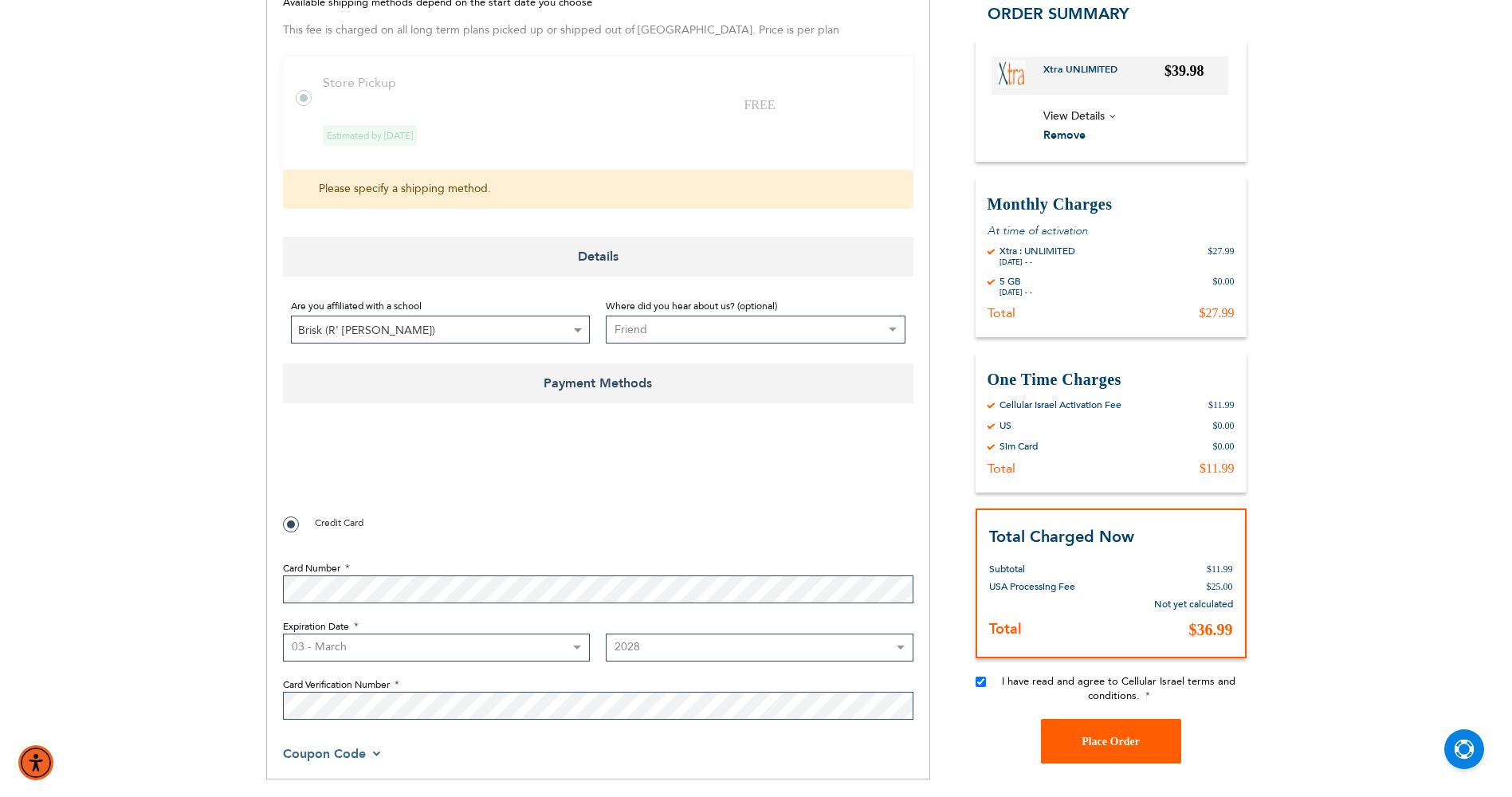
click at [1098, 726] on button "Place Order" at bounding box center [1111, 740] width 140 height 44
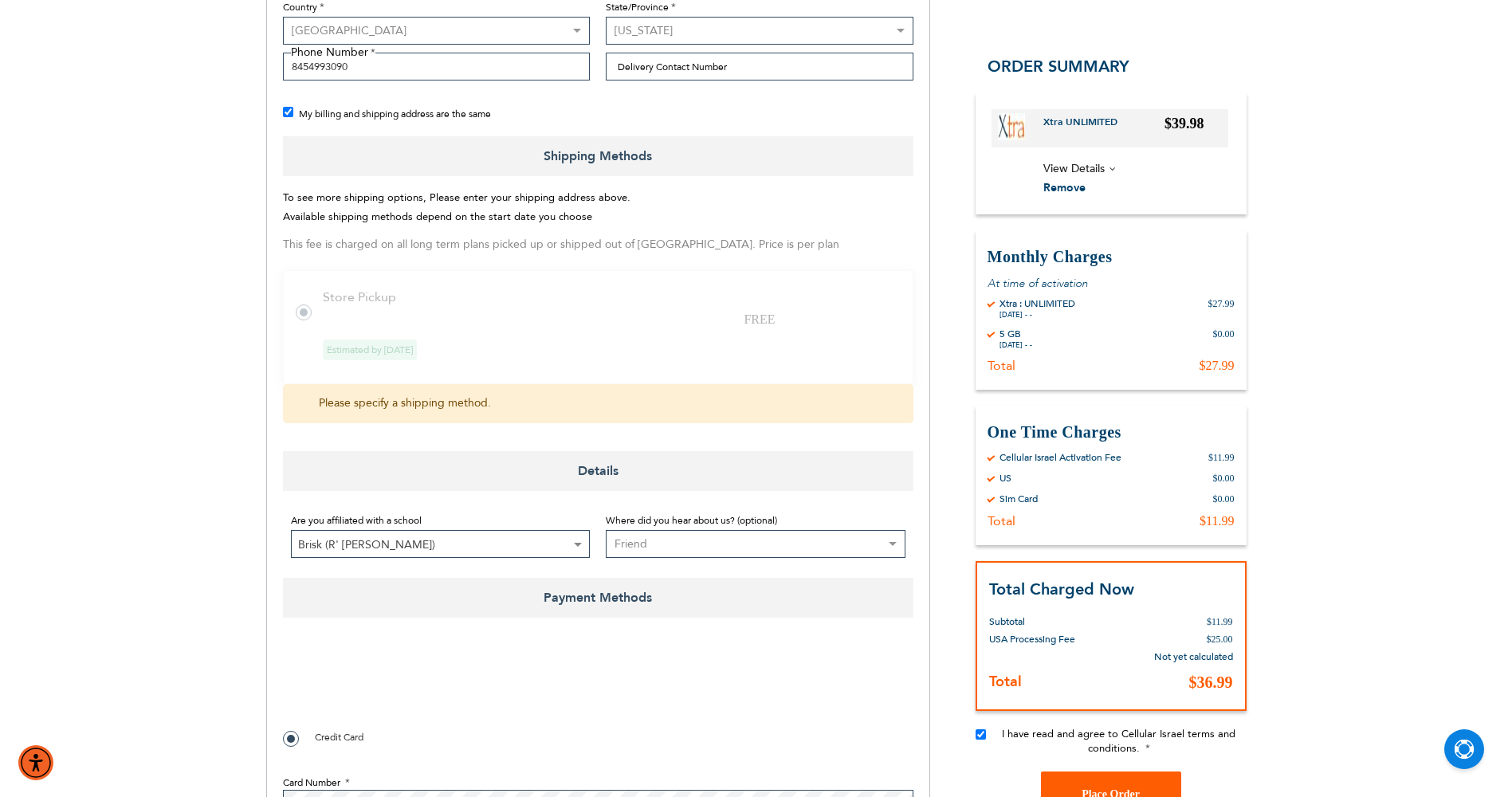
scroll to position [521, 0]
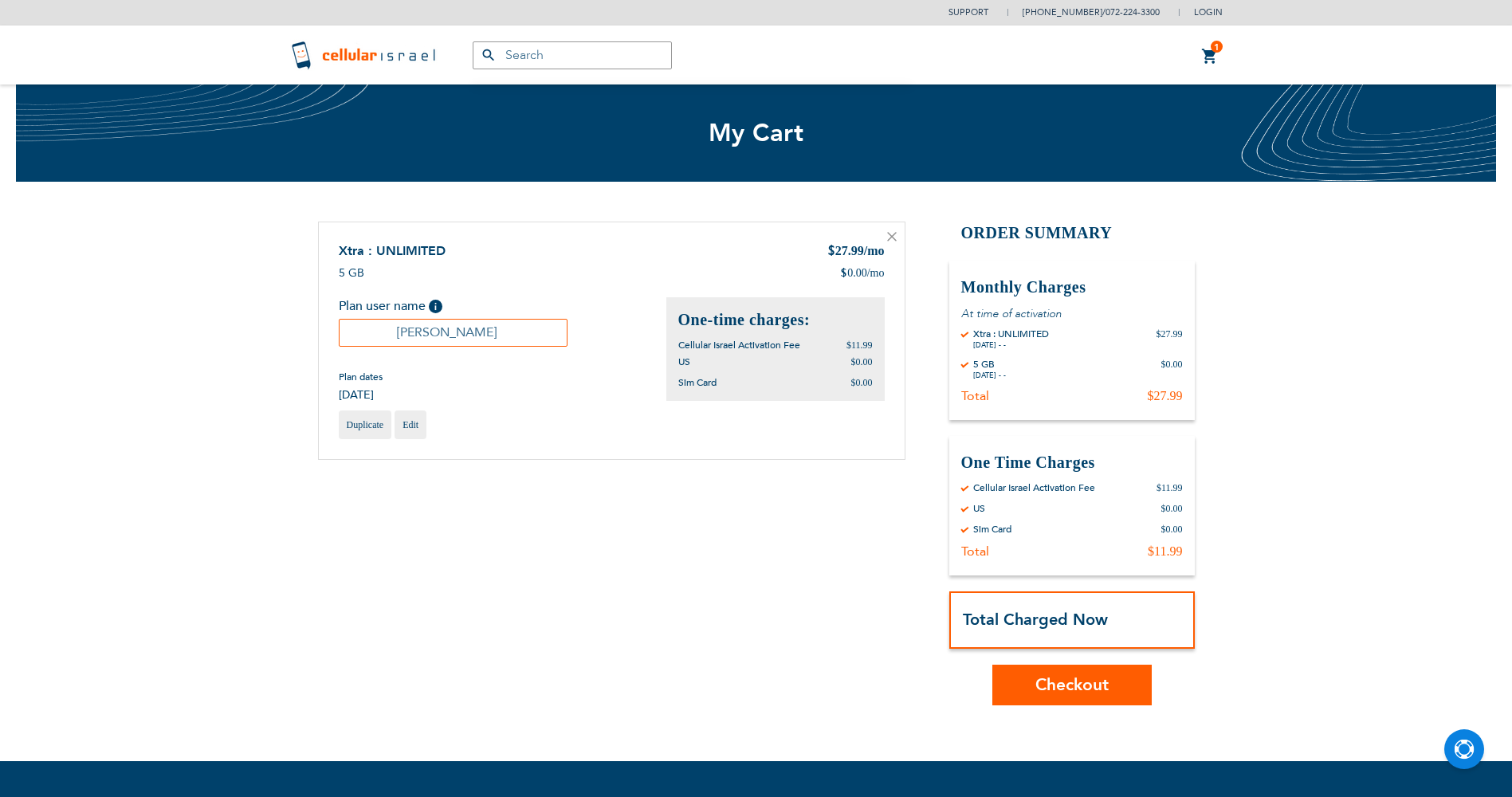
scroll to position [217, 0]
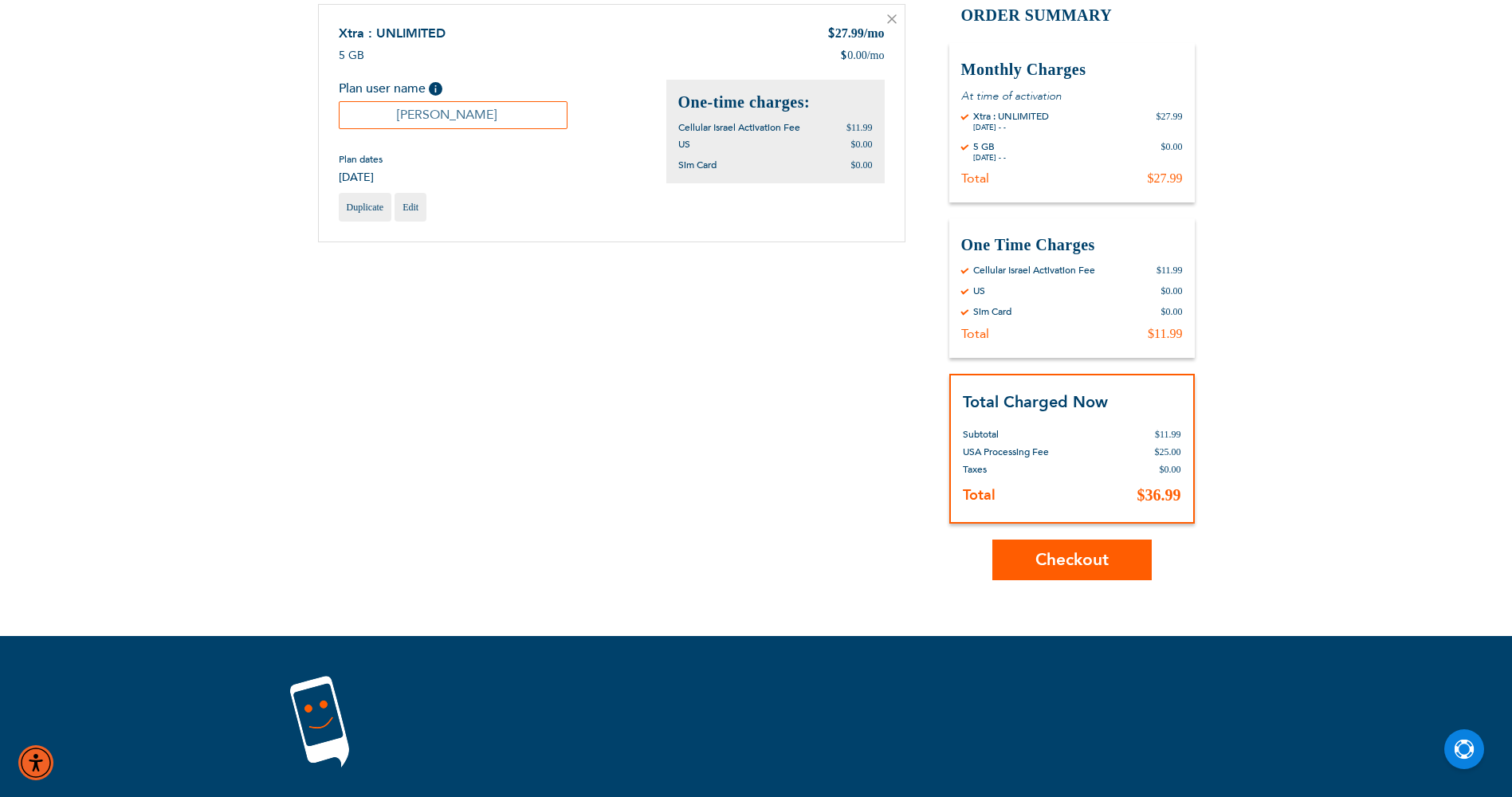
click at [1059, 560] on span "Checkout" at bounding box center [1071, 560] width 73 height 23
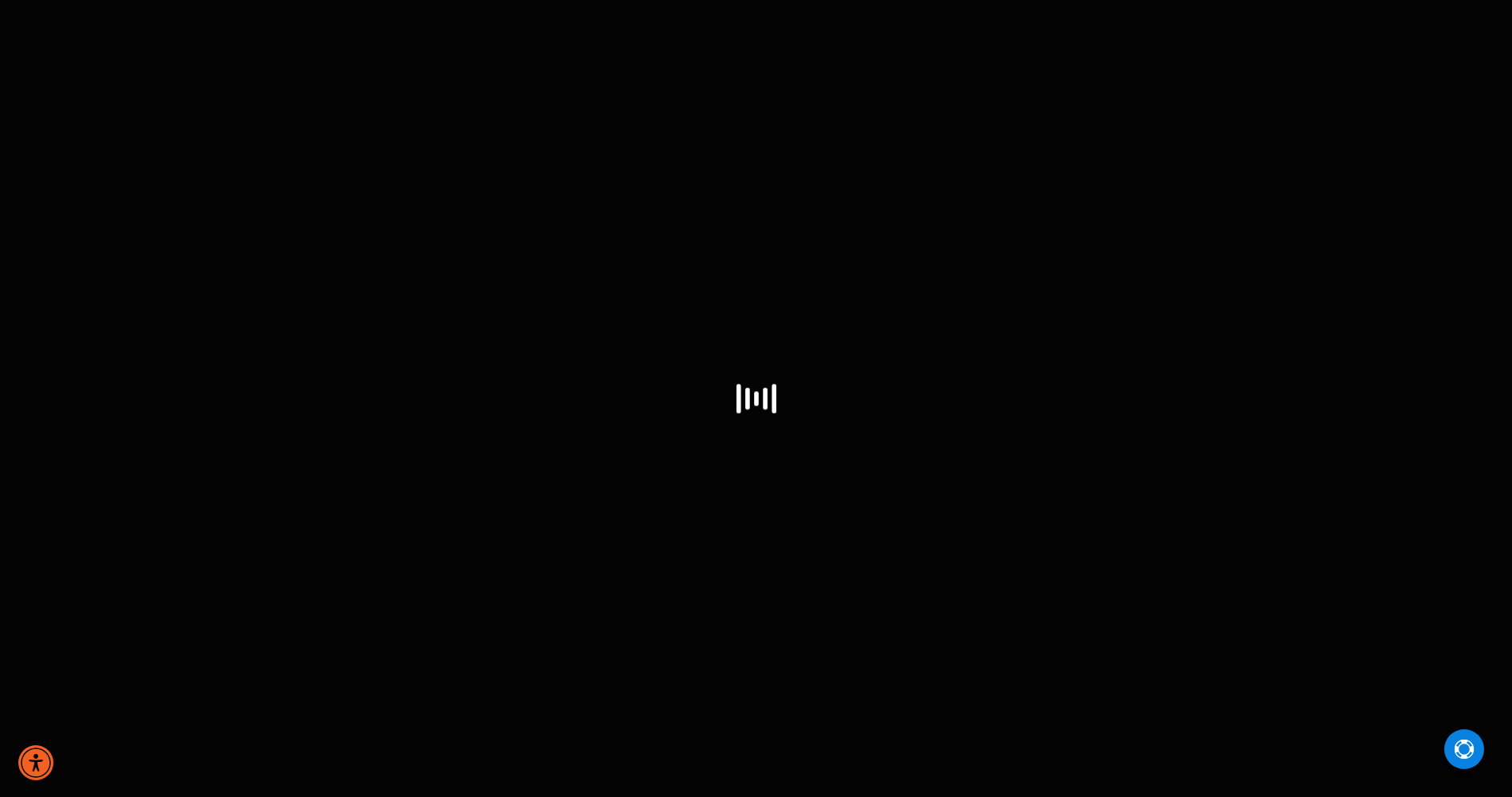
select select "US"
select select "43"
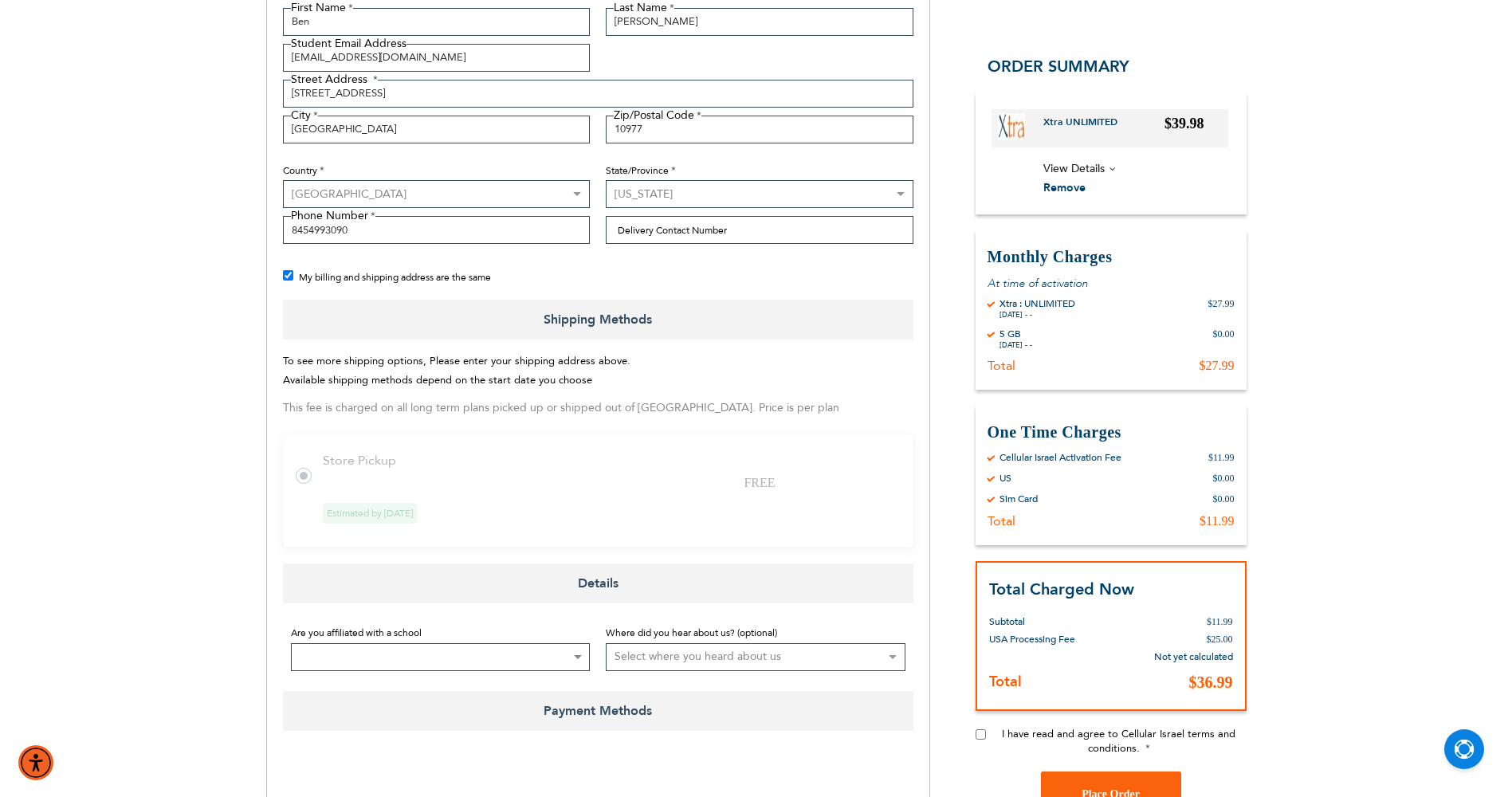
scroll to position [478, 0]
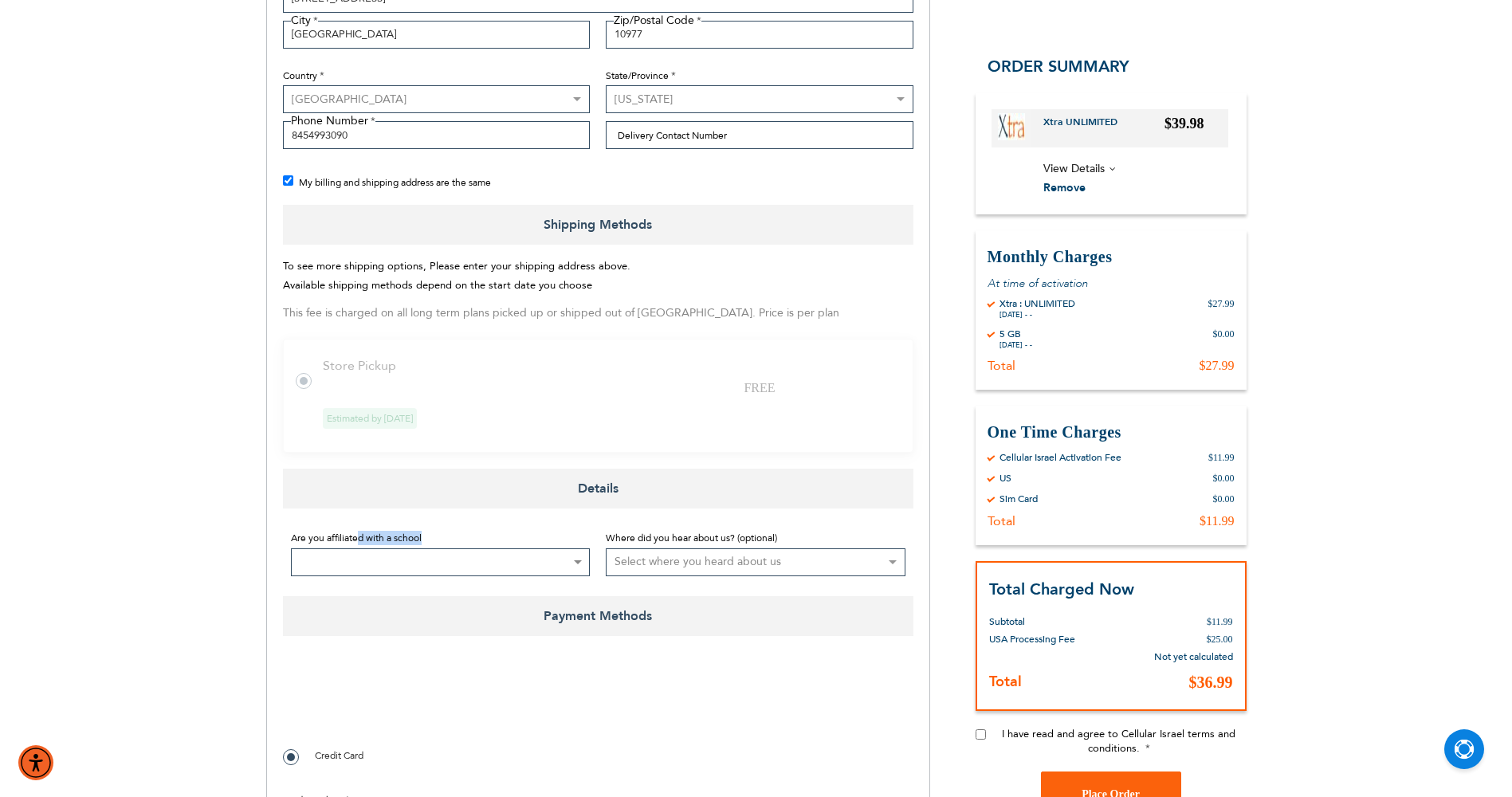
click at [359, 549] on div "Are you affiliated with a school Not Affiliated with a School Aderes Hatorah Ad…" at bounding box center [441, 552] width 299 height 48
click at [363, 551] on span at bounding box center [441, 562] width 299 height 28
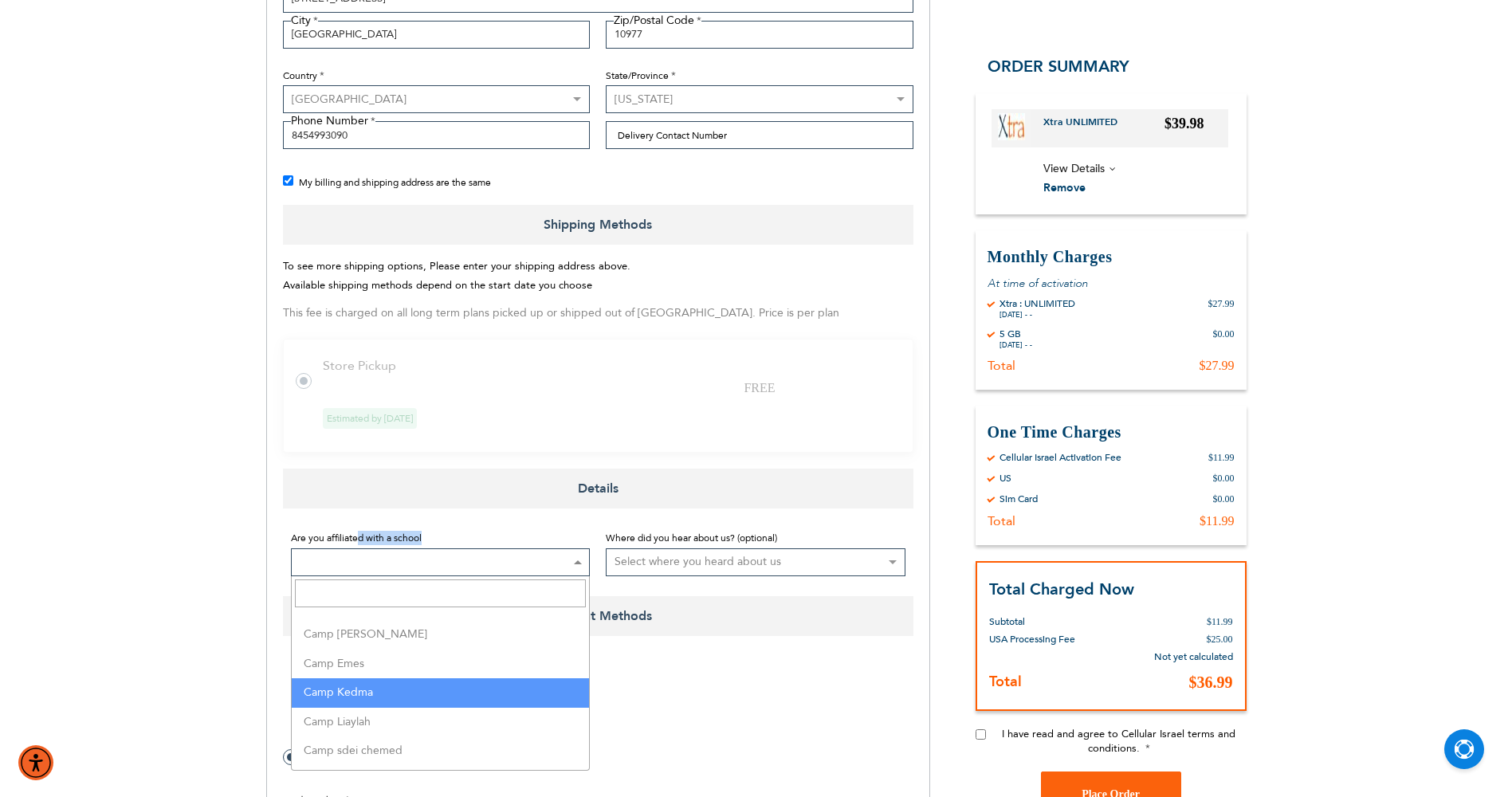
scroll to position [956, 0]
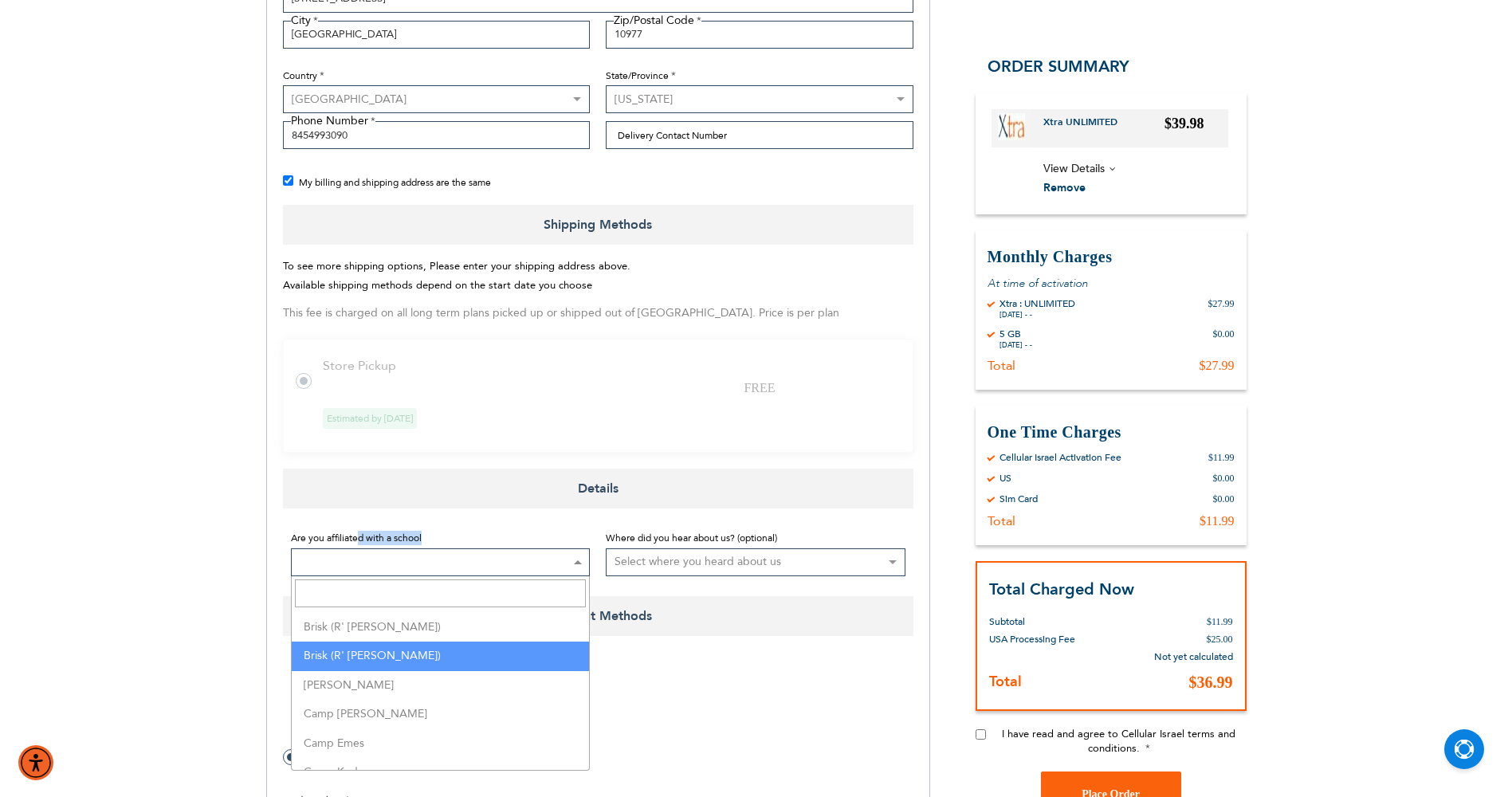
select select "186"
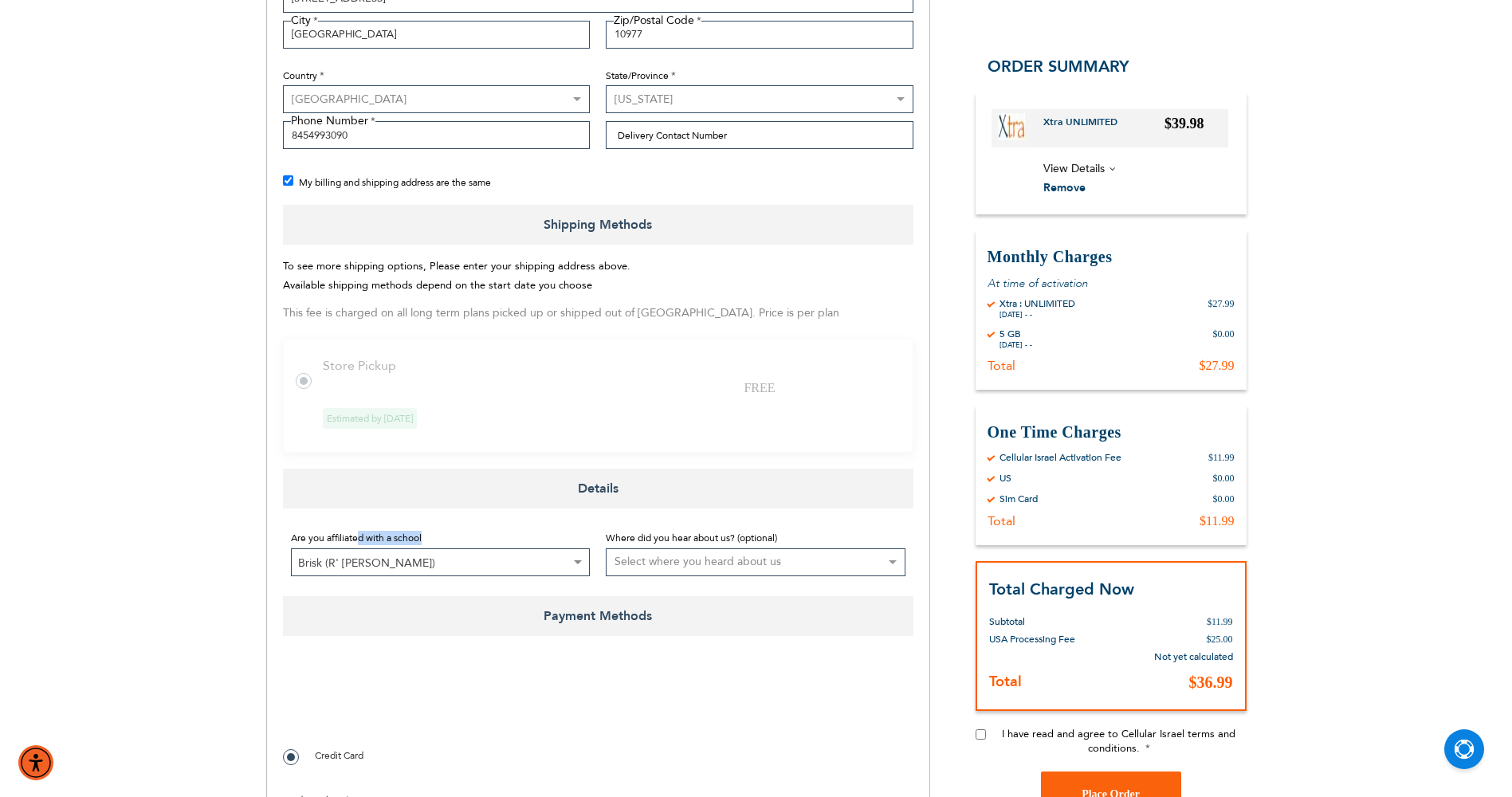
click at [628, 554] on select "Select where you heard about us Existing Customer Friend Other School/Group BP …" at bounding box center [755, 562] width 299 height 28
click at [605, 549] on select "Select where you heard about us Existing Customer Friend Other School/Group BP …" at bounding box center [755, 562] width 299 height 28
click at [626, 560] on select "Select where you heard about us Existing Customer Friend Other School/Group BP …" at bounding box center [755, 562] width 299 height 28
click at [605, 549] on select "Select where you heard about us Existing Customer Friend Other School/Group BP …" at bounding box center [755, 562] width 299 height 28
click at [697, 550] on select "Select where you heard about us Existing Customer Friend Other School/Group BP …" at bounding box center [755, 562] width 299 height 28
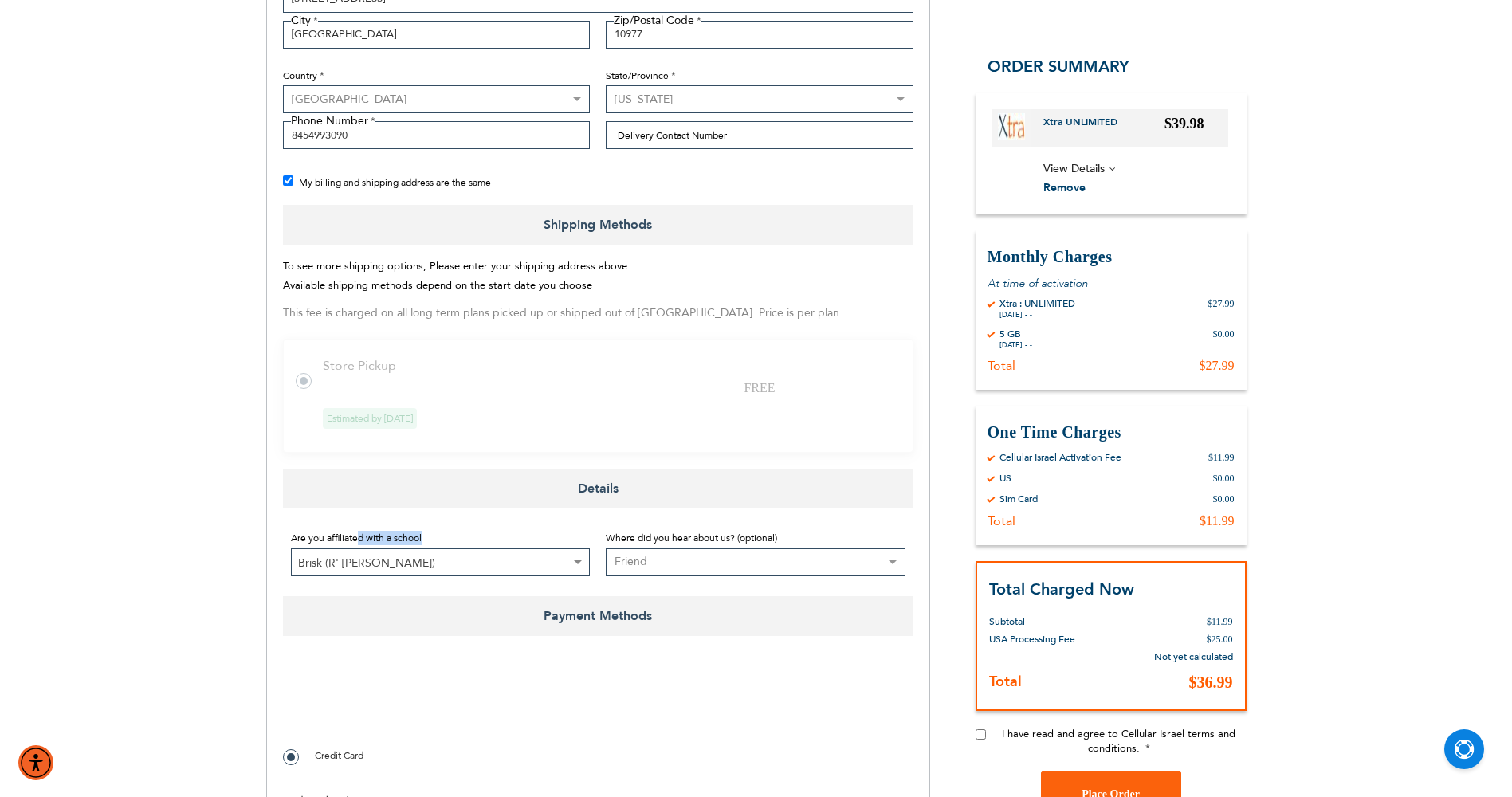
select select "1"
click at [605, 549] on select "Select where you heard about us Existing Customer Friend Other School/Group BP …" at bounding box center [755, 562] width 299 height 28
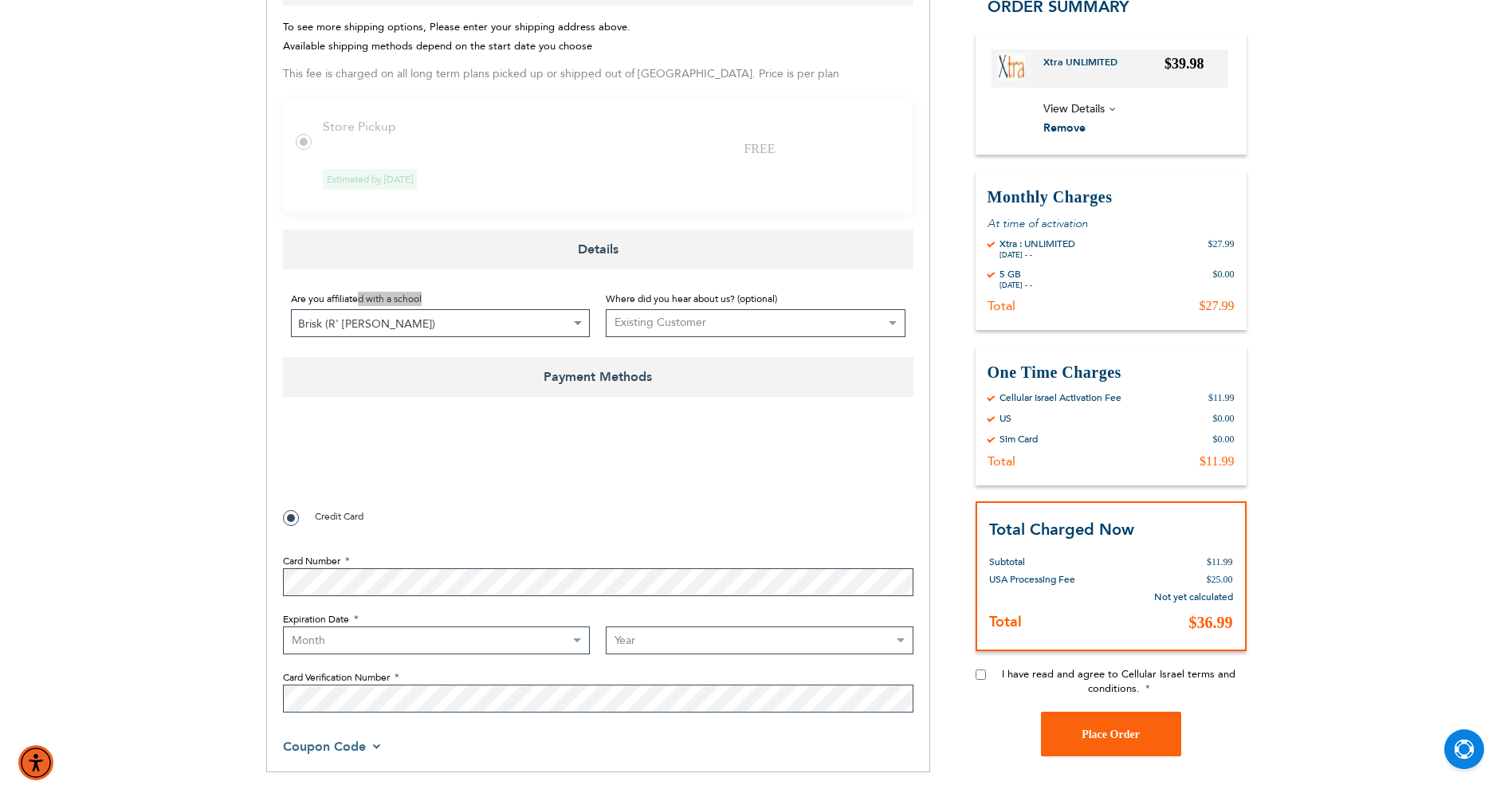
checkbox input "true"
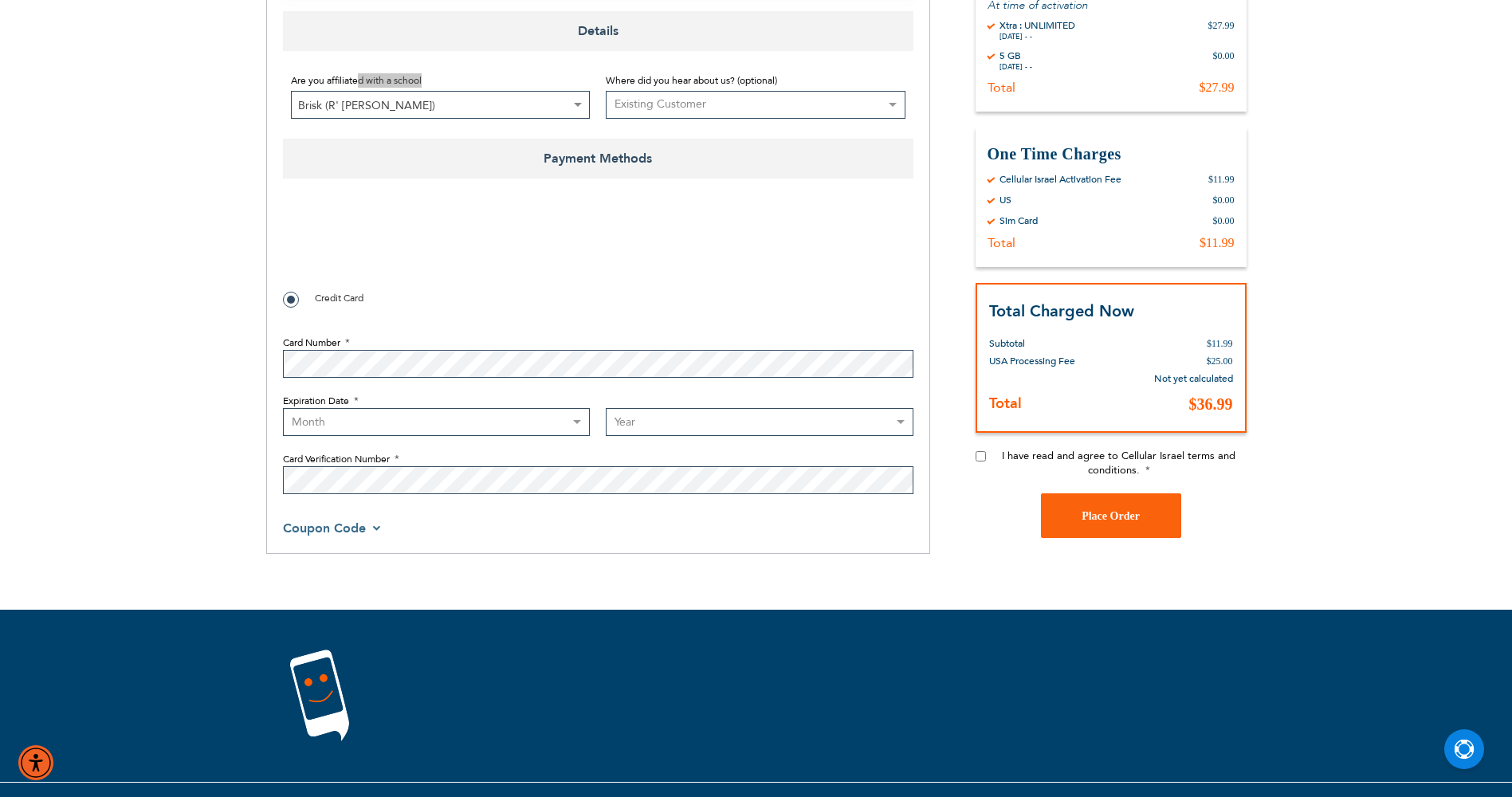
scroll to position [956, 0]
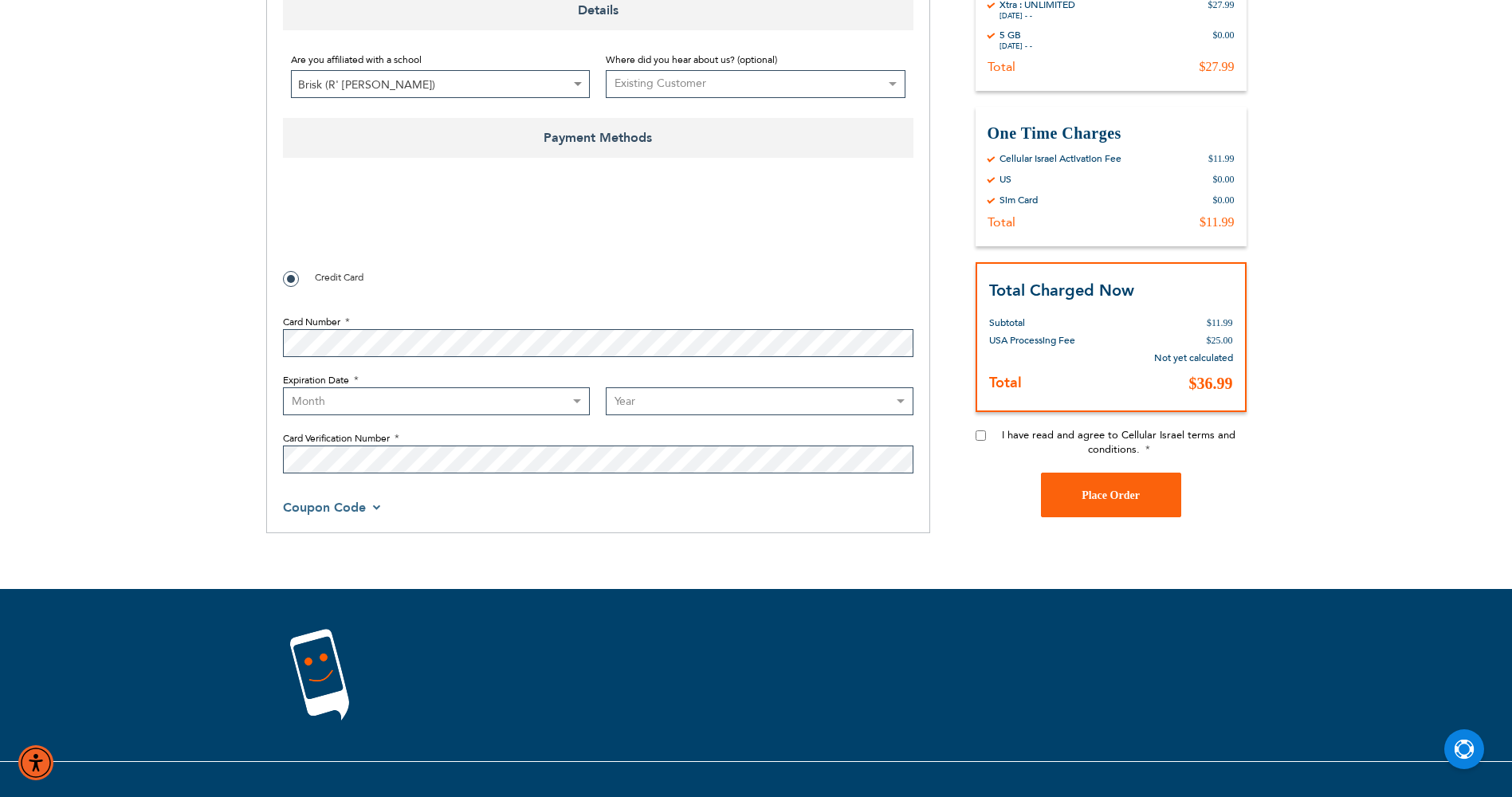
select select "3"
select select "2028"
click at [983, 436] on input "I have read and agree to Cellular Israel terms and conditions." at bounding box center [980, 435] width 11 height 11
checkbox input "true"
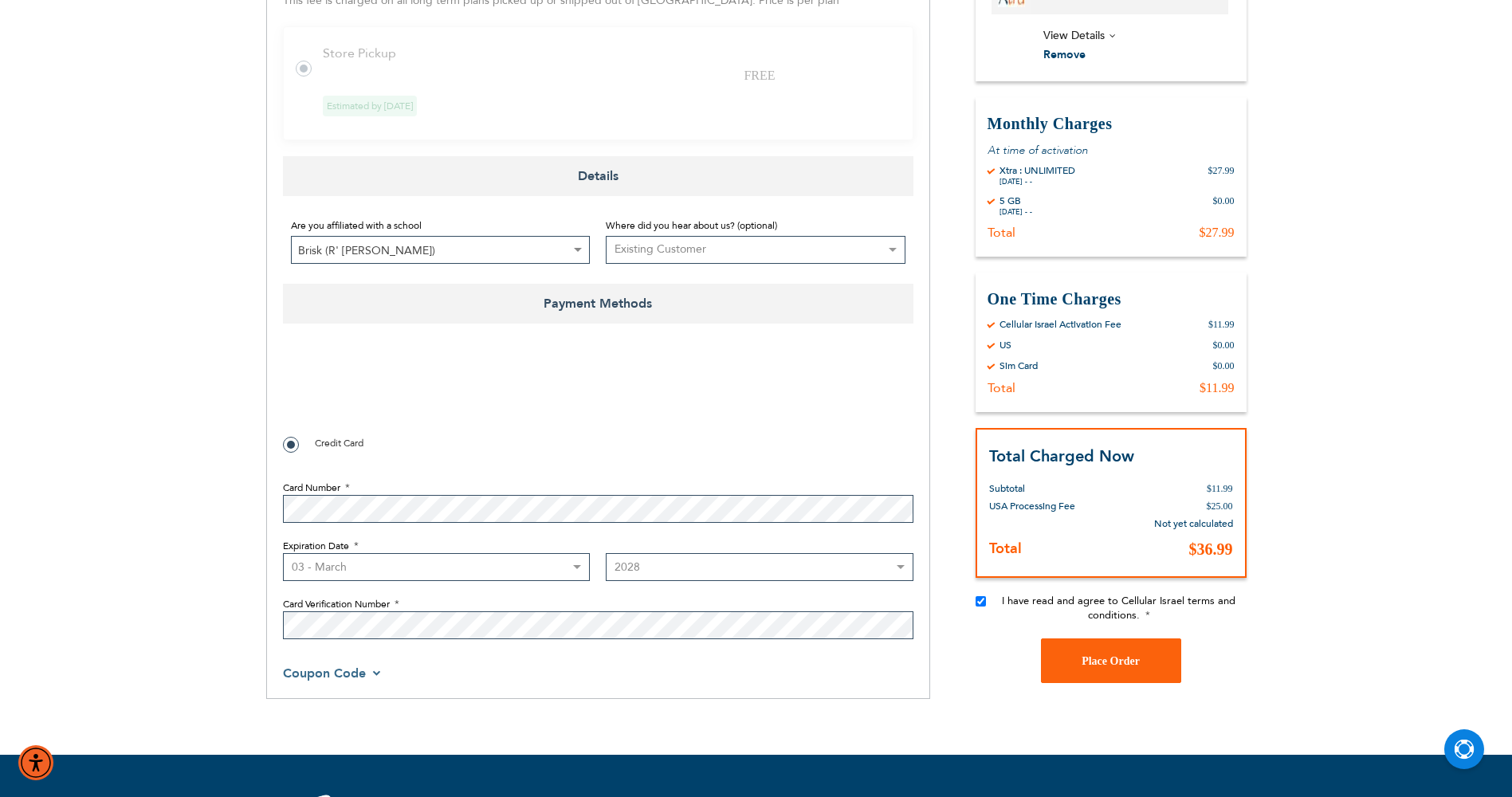
scroll to position [558, 0]
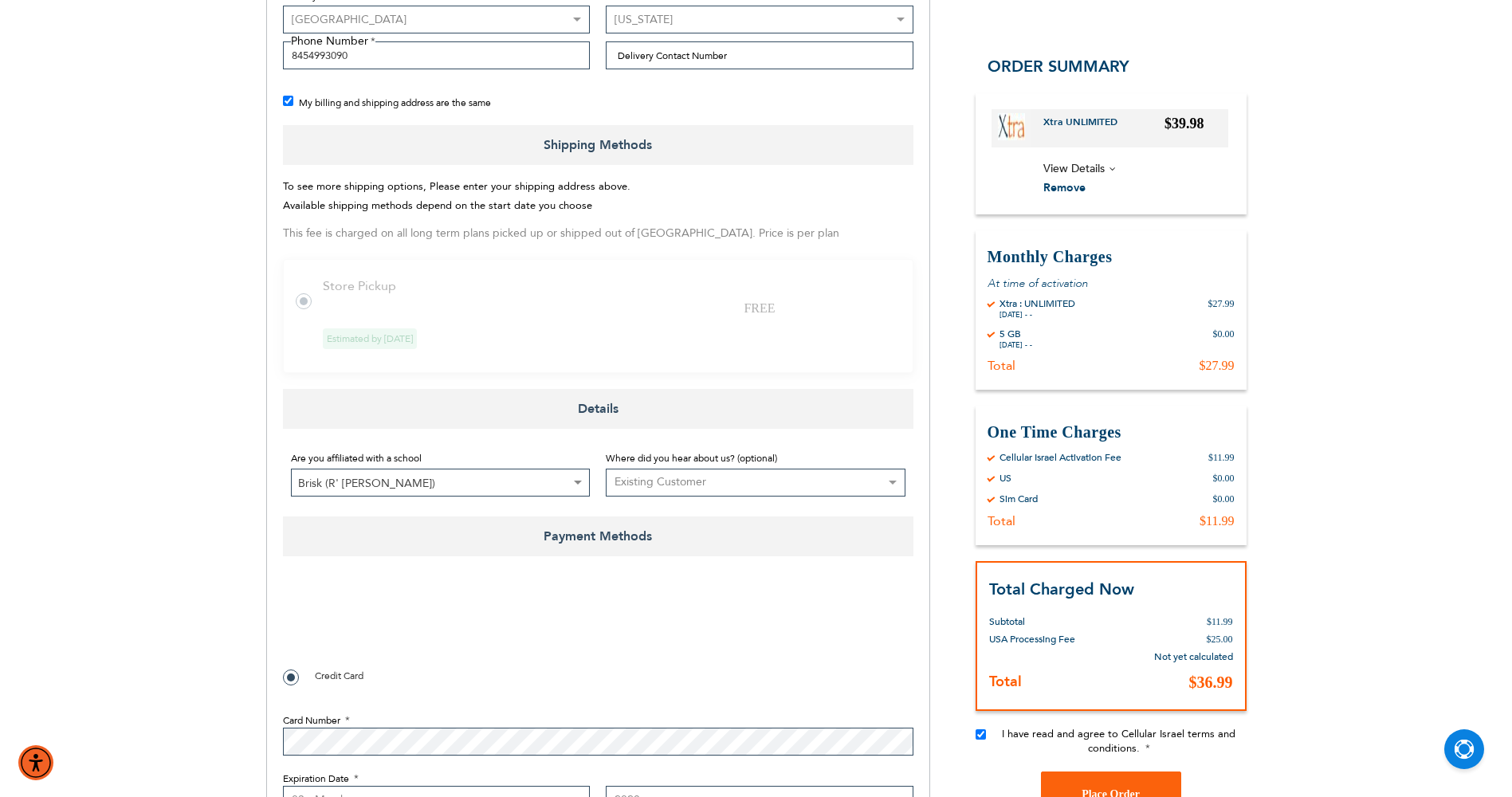
click at [339, 304] on tr "Store Pickup FREE Estimated by Aug 14th, 2025" at bounding box center [598, 316] width 631 height 114
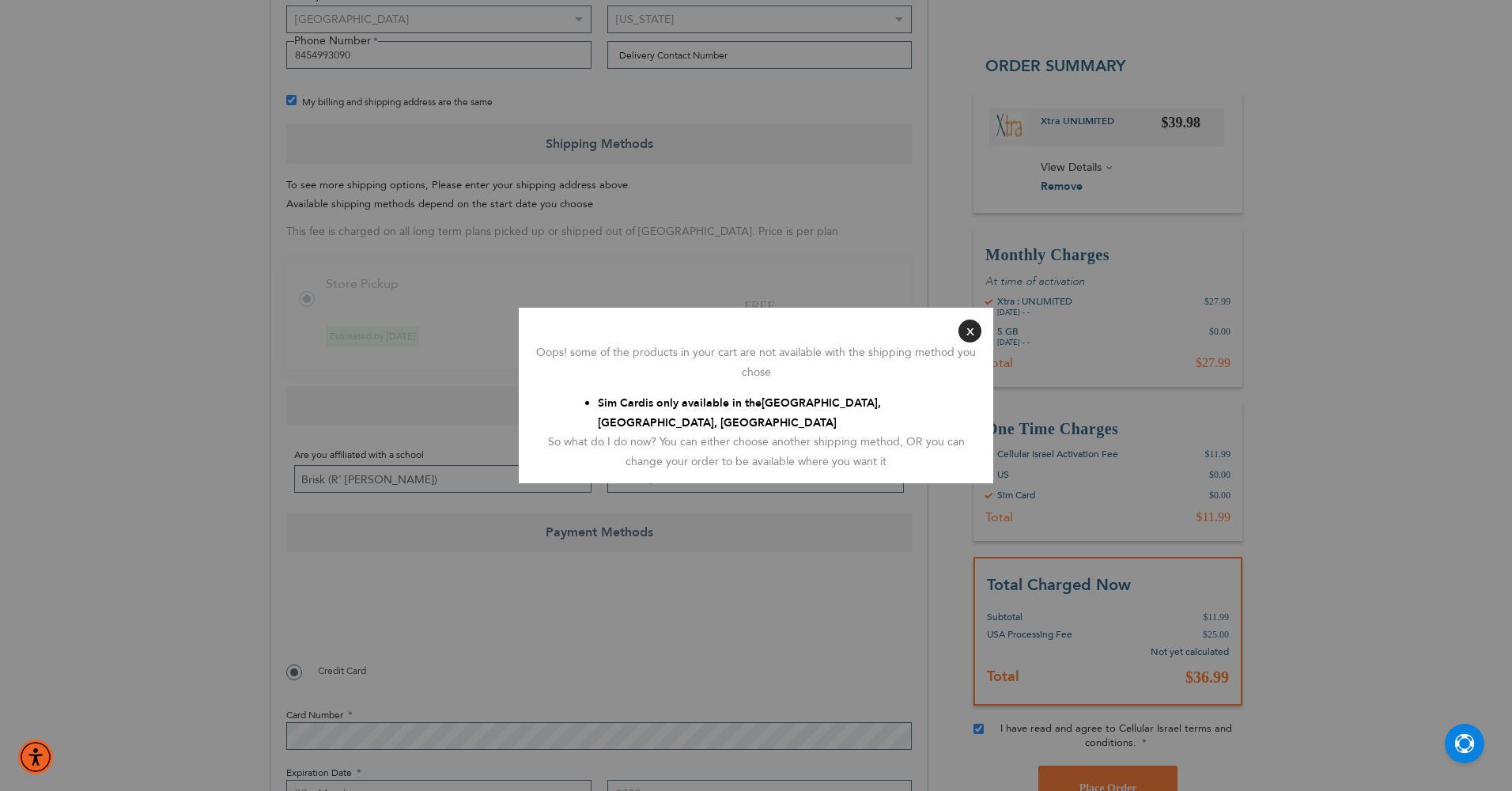
click at [968, 339] on button "Close" at bounding box center [970, 331] width 23 height 23
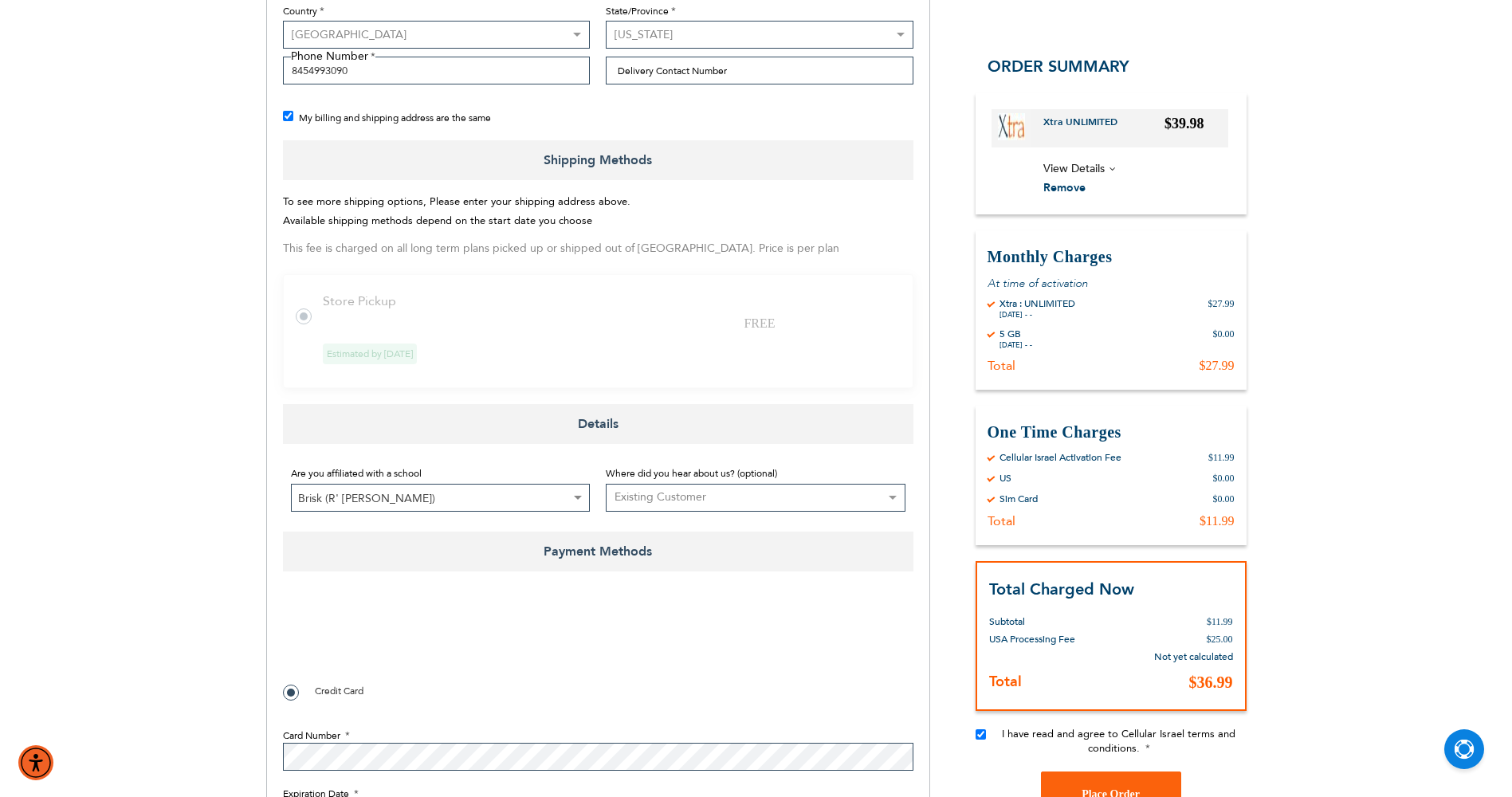
scroll to position [717, 0]
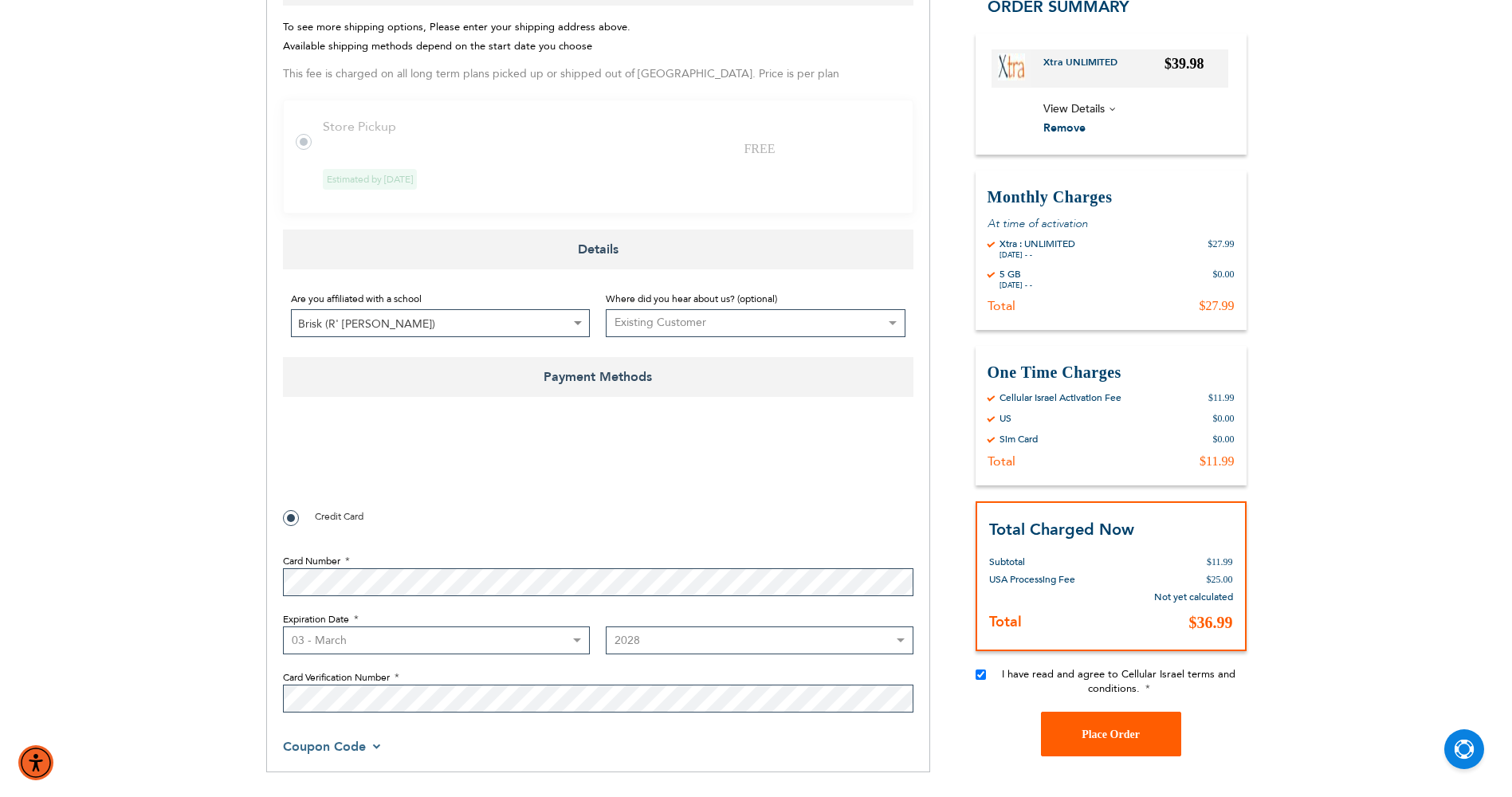
click at [1137, 729] on span "Place Order" at bounding box center [1111, 734] width 58 height 12
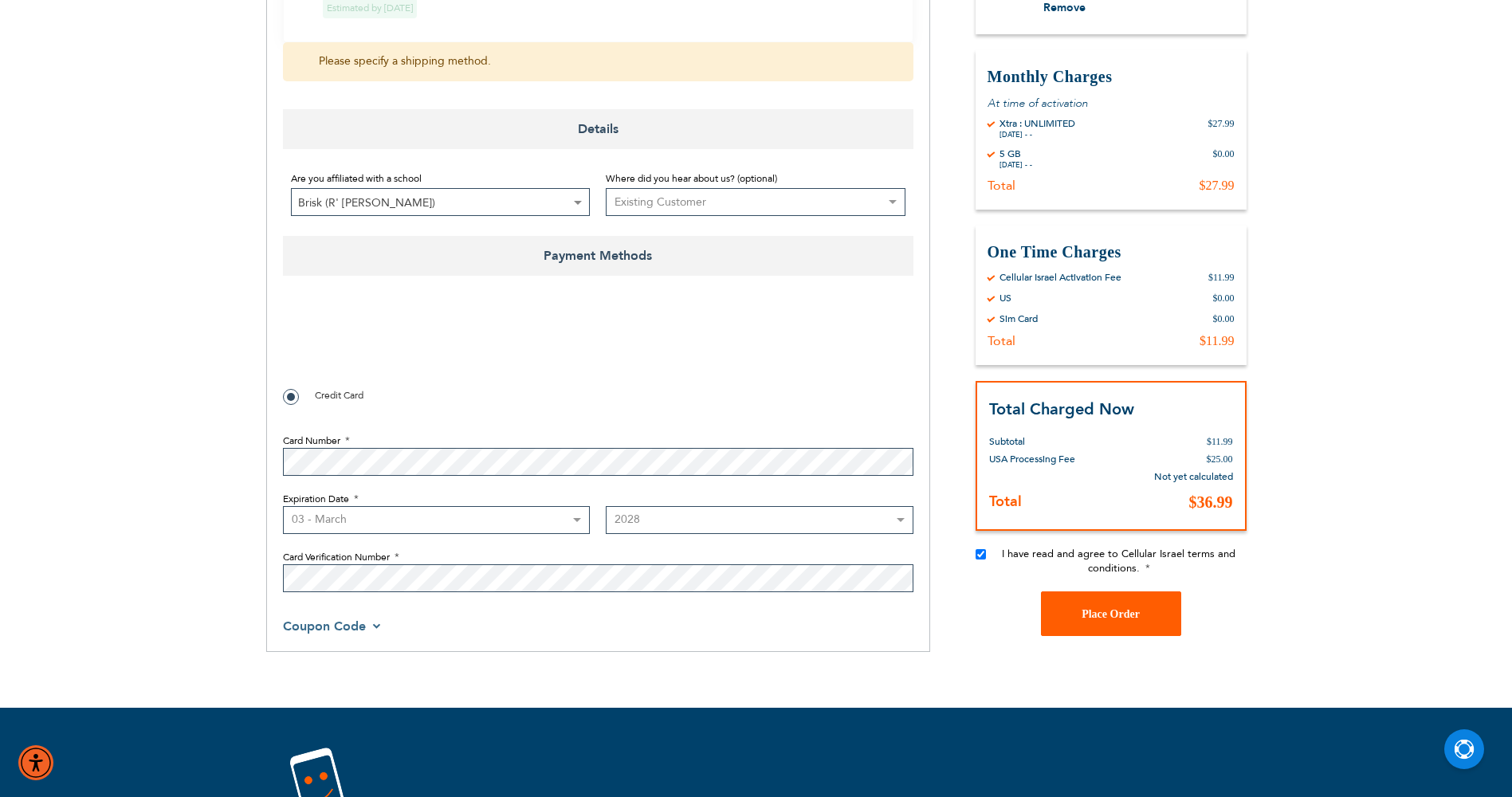
scroll to position [1053, 0]
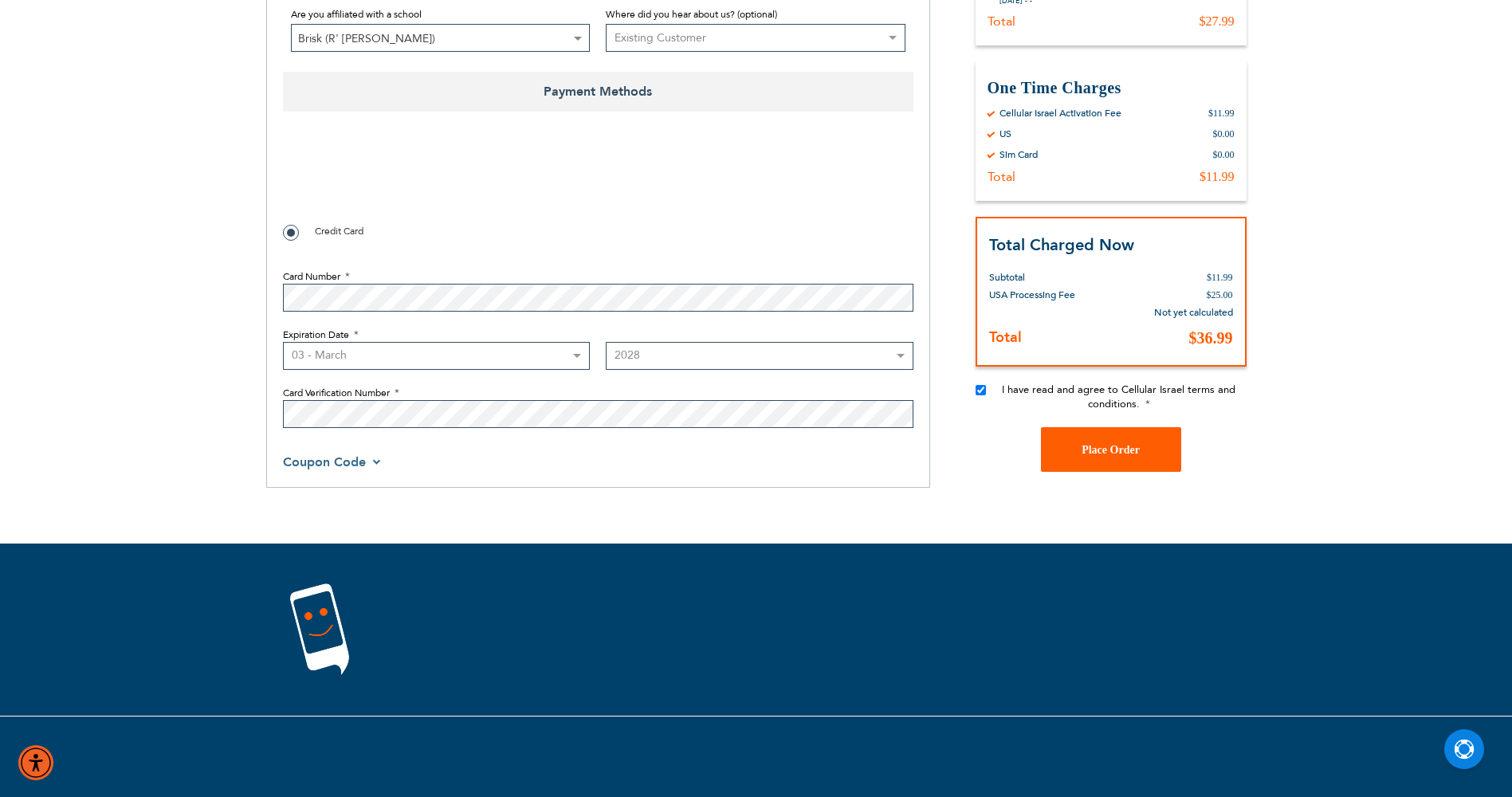
click at [1144, 429] on button "Place Order" at bounding box center [1111, 449] width 140 height 44
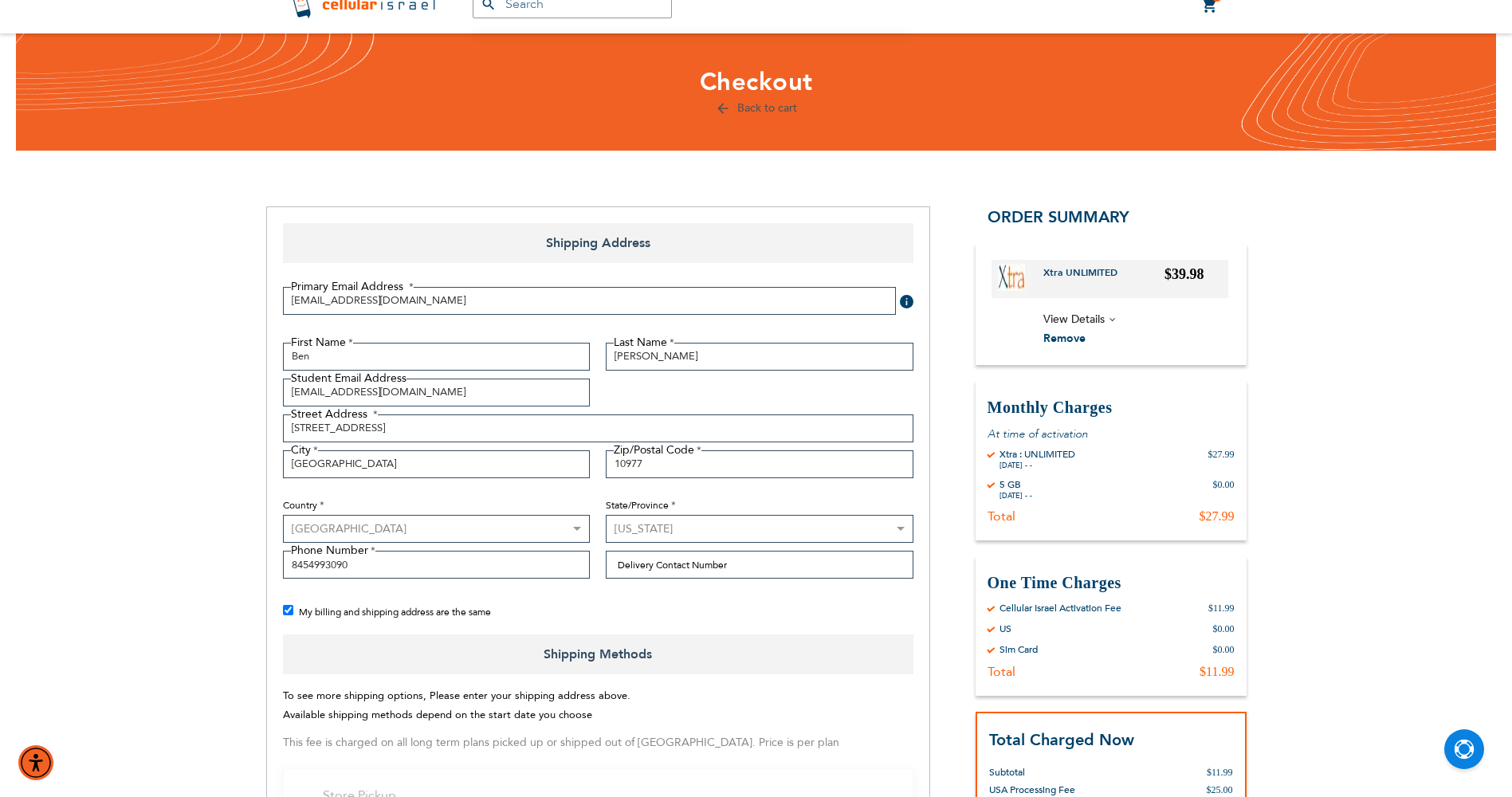
scroll to position [0, 0]
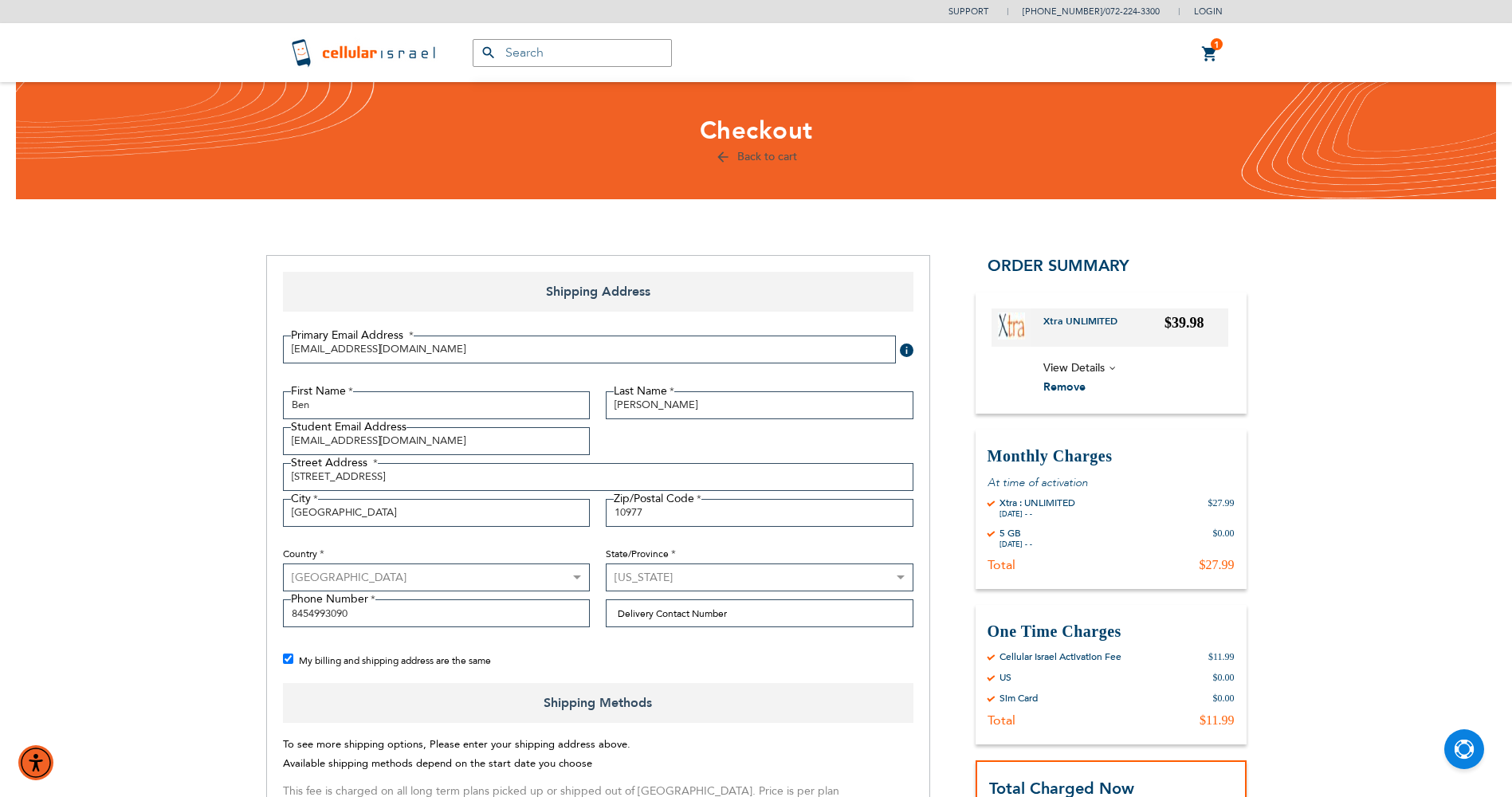
checkbox input "false"
click at [1214, 61] on link "1 1 items My Cart" at bounding box center [1209, 53] width 17 height 19
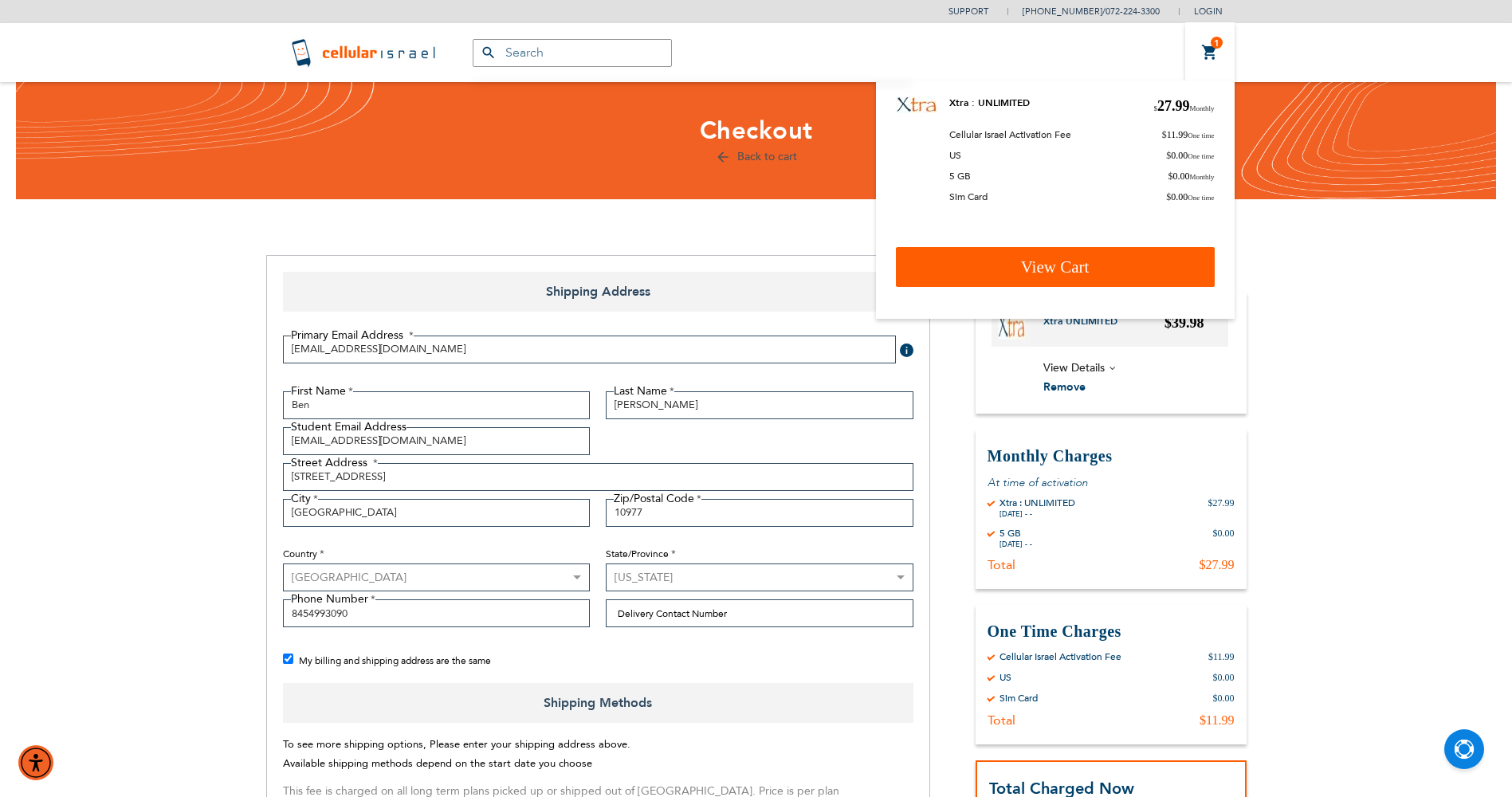
click at [1108, 264] on link "View Cart" at bounding box center [1055, 266] width 319 height 40
click at [1080, 273] on span "View Cart" at bounding box center [1056, 266] width 69 height 19
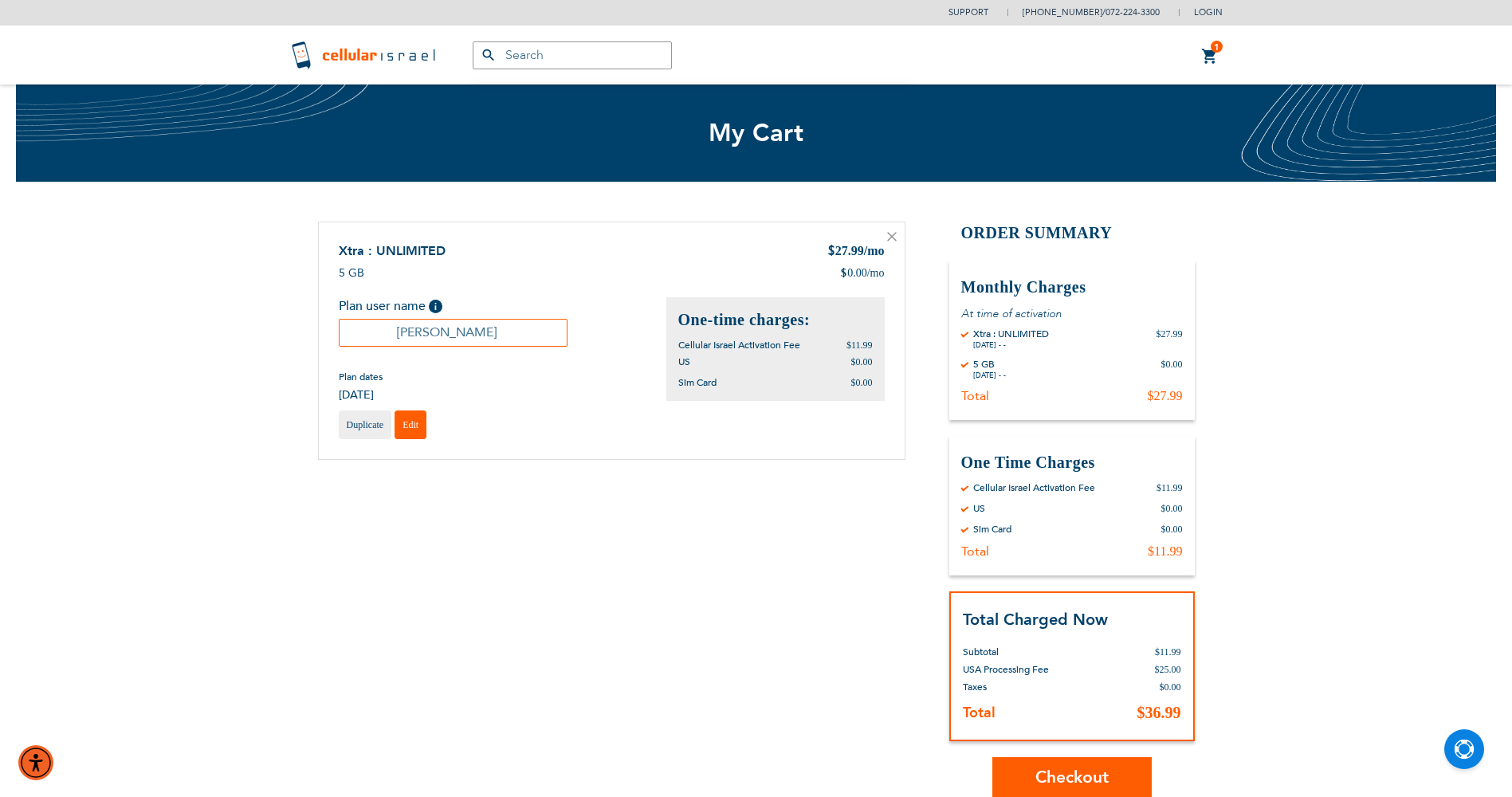
click at [403, 426] on link "Edit" at bounding box center [410, 424] width 32 height 29
click at [887, 239] on div "Xtra : UNLIMITED $ 27.99 /mo 5 GB $ 0.00 /mo Help" at bounding box center [612, 340] width 587 height 239
click at [892, 237] on icon at bounding box center [892, 237] width 8 height 8
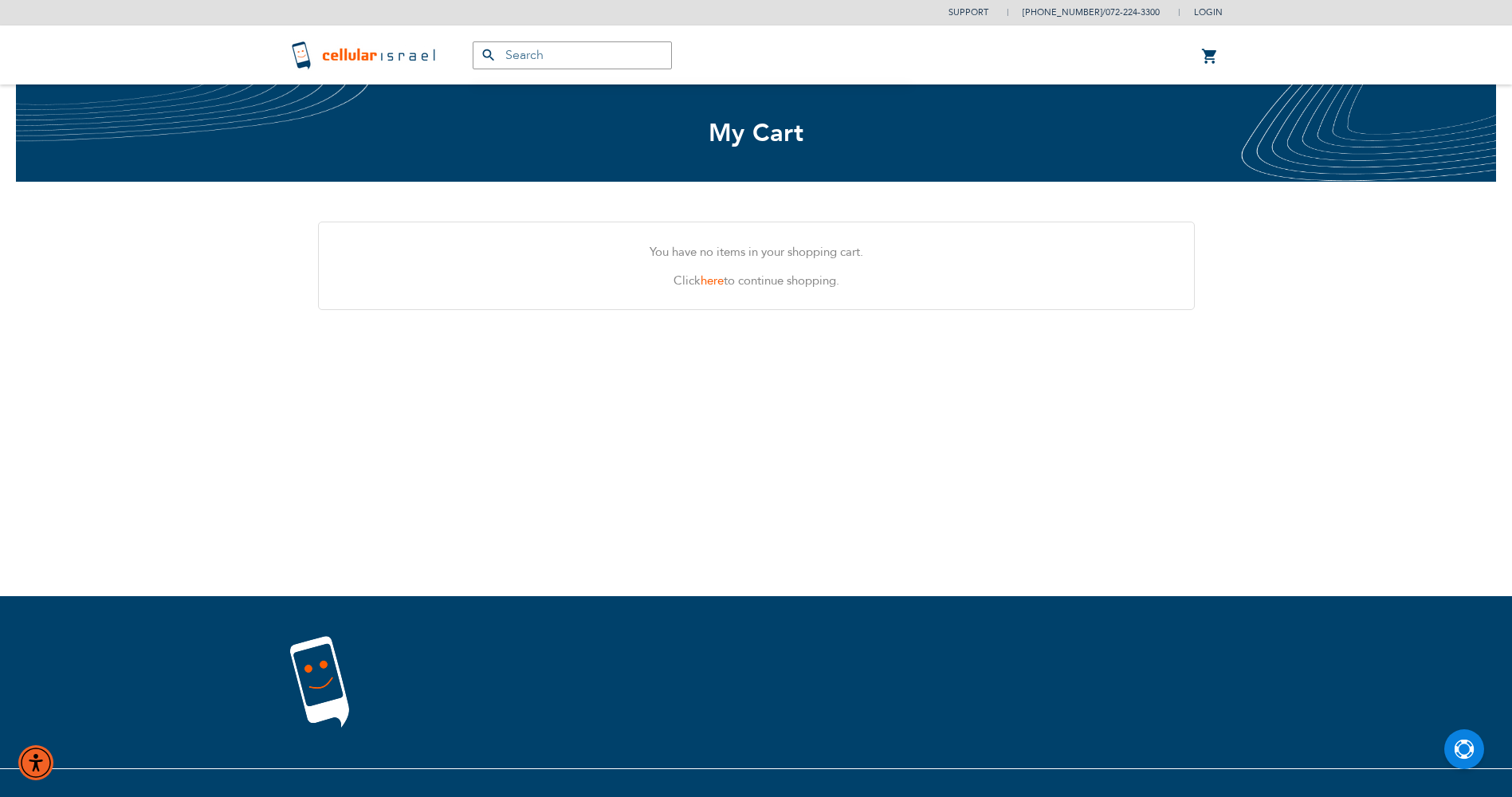
click at [418, 55] on img at bounding box center [366, 55] width 151 height 32
